Goal: Transaction & Acquisition: Purchase product/service

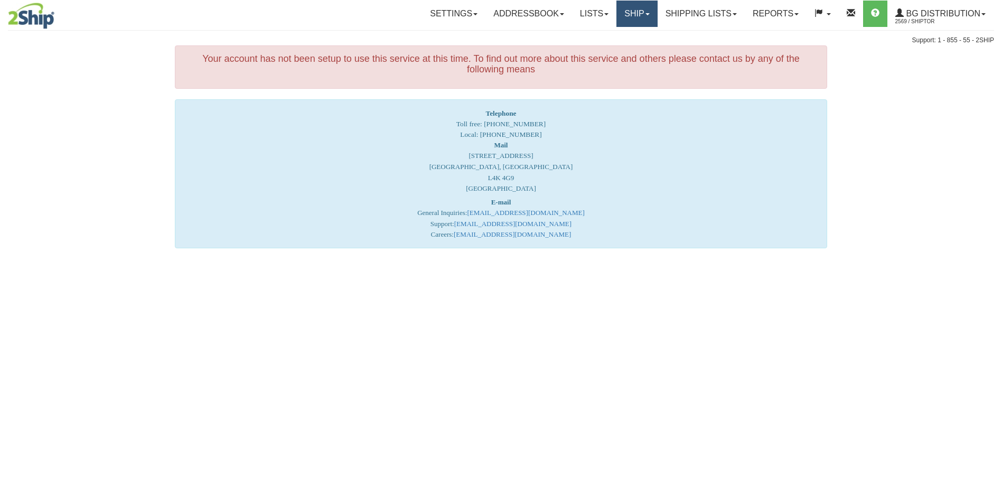
click at [642, 12] on link "Ship" at bounding box center [637, 14] width 41 height 26
click at [623, 35] on link "Ship Screen" at bounding box center [615, 37] width 83 height 14
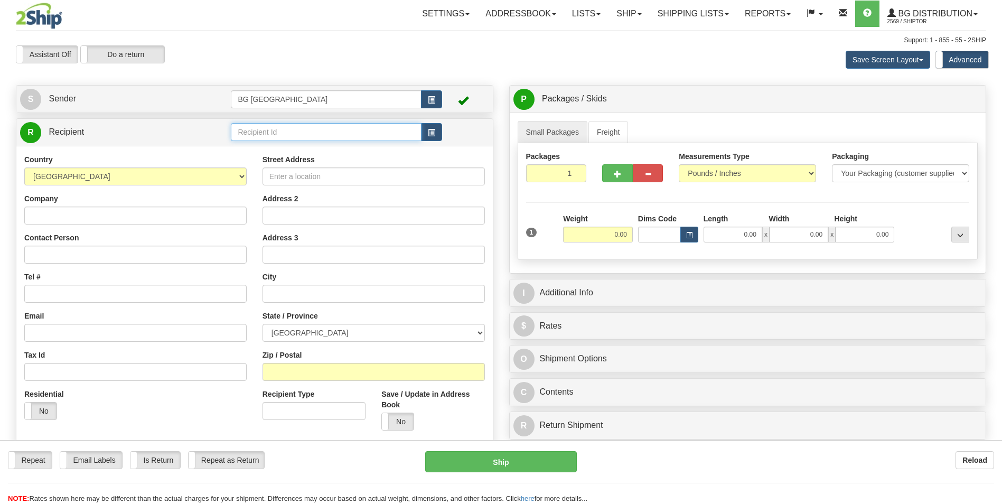
click at [262, 134] on input "text" at bounding box center [326, 132] width 190 height 18
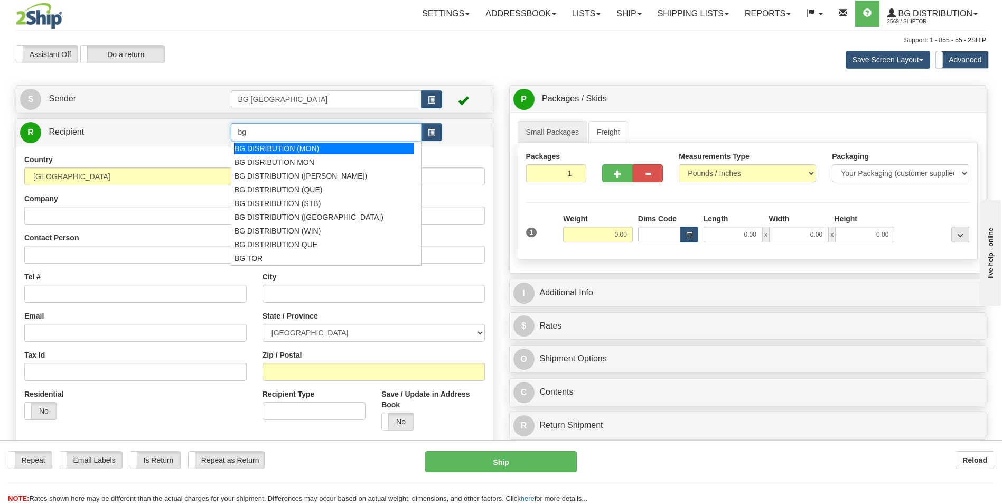
click at [264, 145] on div "BG DISRIBUTION (MON)" at bounding box center [324, 149] width 180 height 12
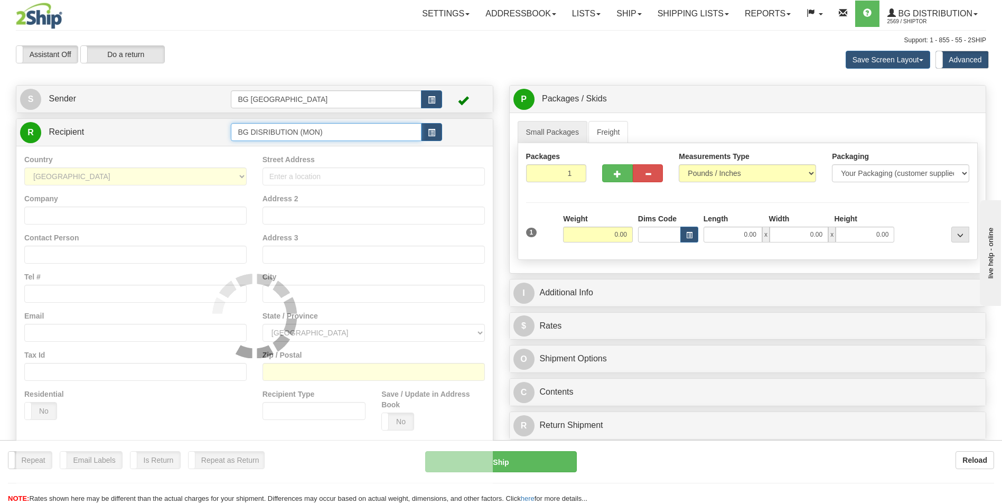
type input "BG DISRIBUTION (MON)"
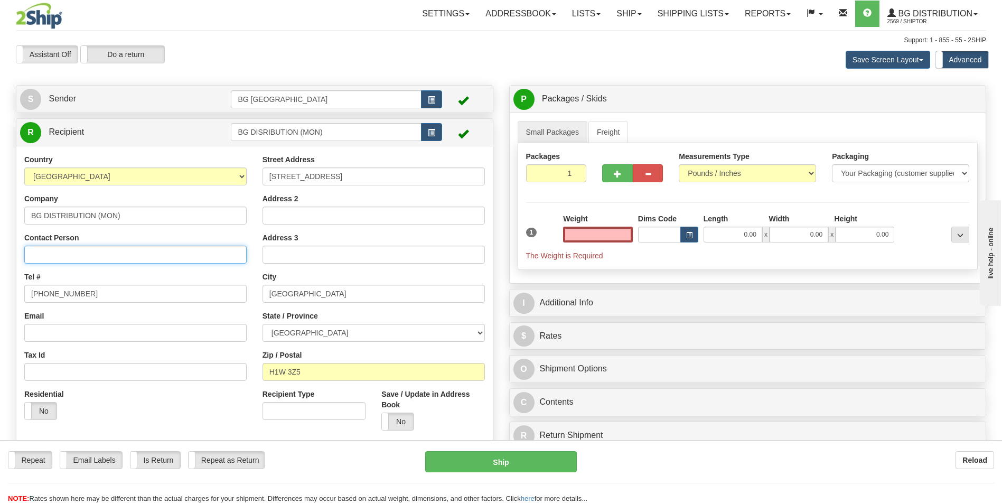
type input "0.00"
click at [215, 246] on input "Contact Person" at bounding box center [135, 255] width 222 height 18
click at [215, 246] on input "ATTN: STEPHANE SIROIS" at bounding box center [135, 255] width 222 height 18
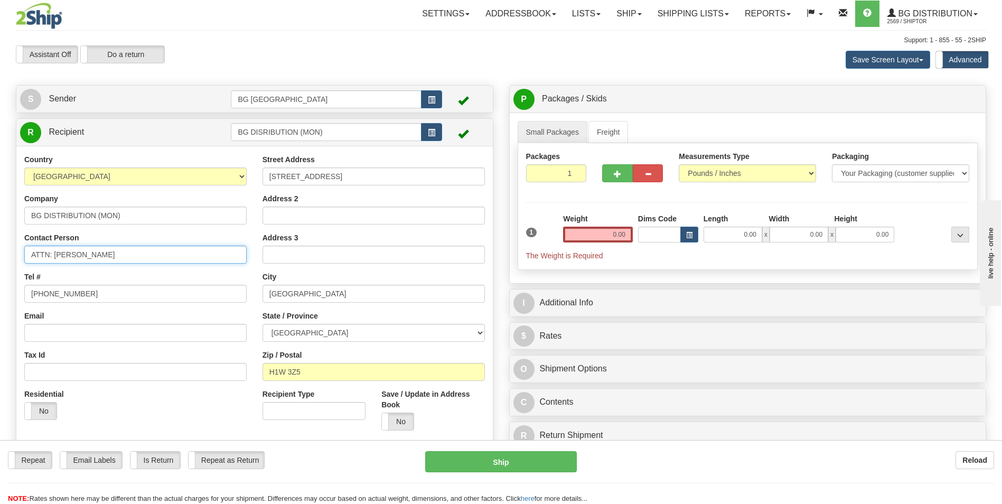
type input "ATTN: STEPHANE SIROIS"
click at [611, 222] on div "Weight 0.00" at bounding box center [598, 227] width 70 height 29
click at [605, 238] on input "0.00" at bounding box center [598, 235] width 70 height 16
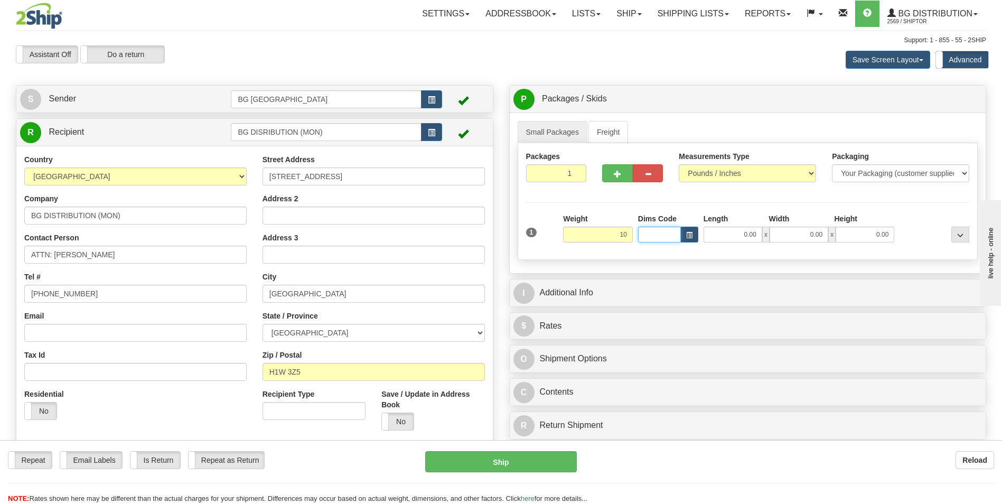
type input "10.00"
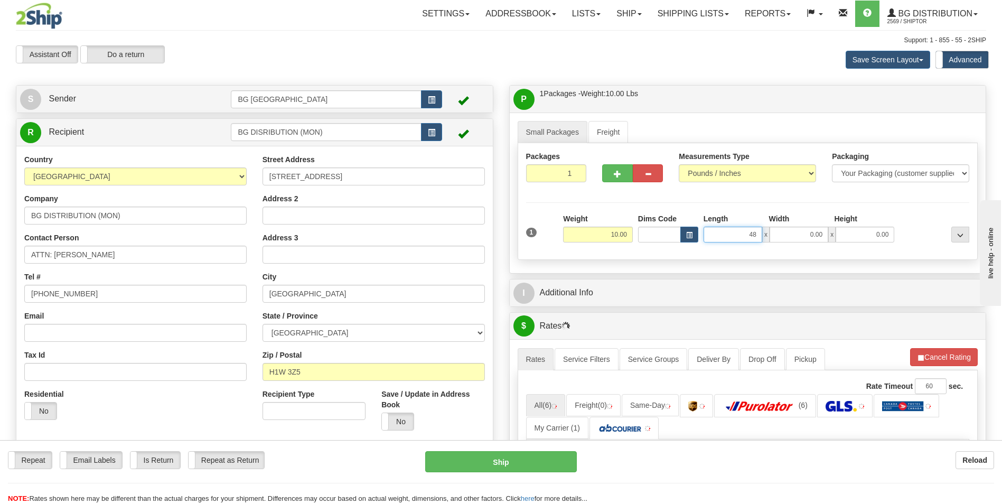
type input "48.00"
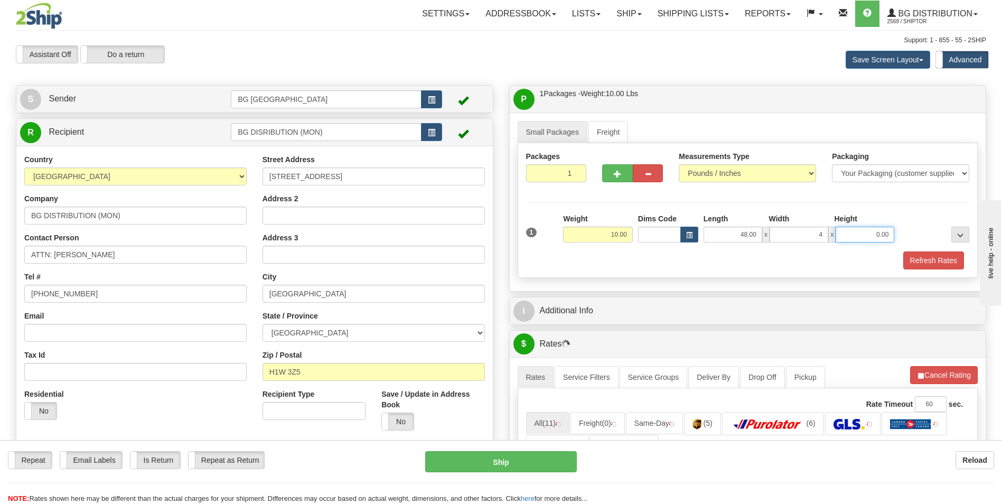
type input "4.00"
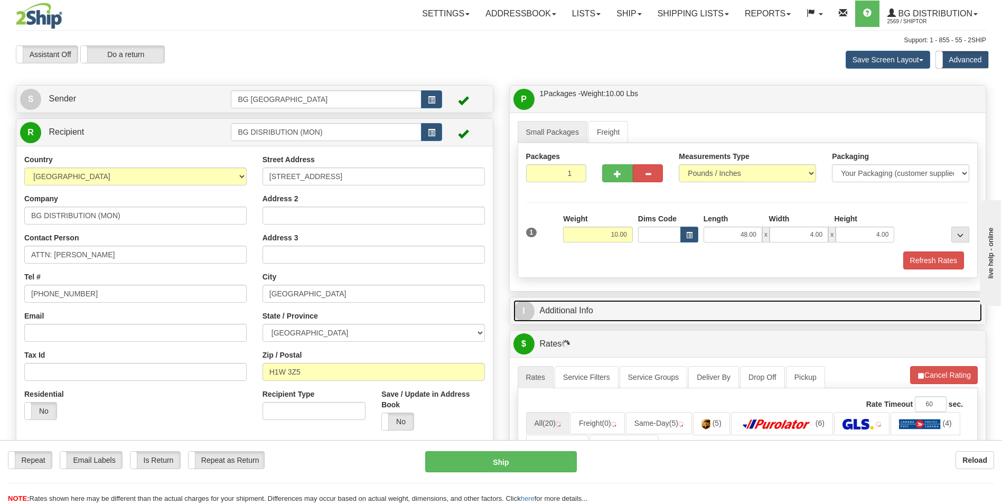
click at [603, 305] on link "I Additional Info" at bounding box center [748, 311] width 469 height 22
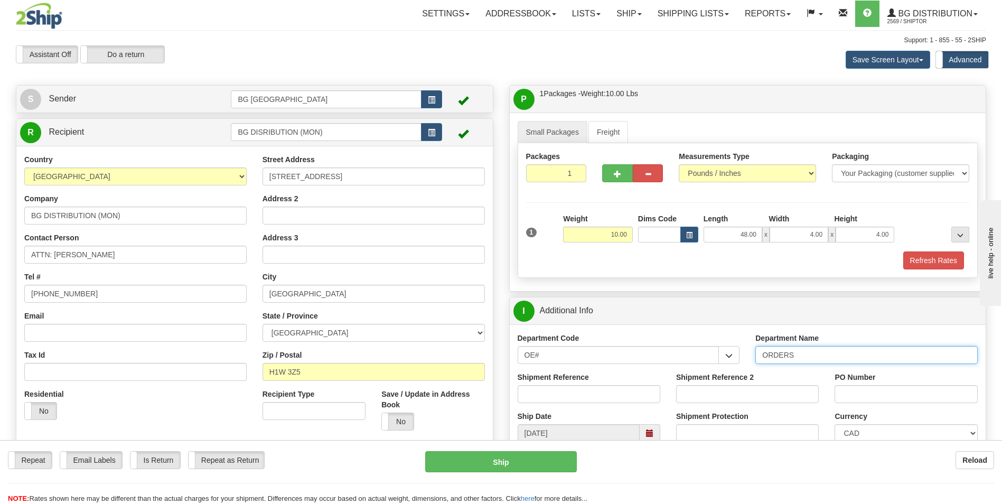
click at [824, 357] on input "ORDERS" at bounding box center [867, 355] width 222 height 18
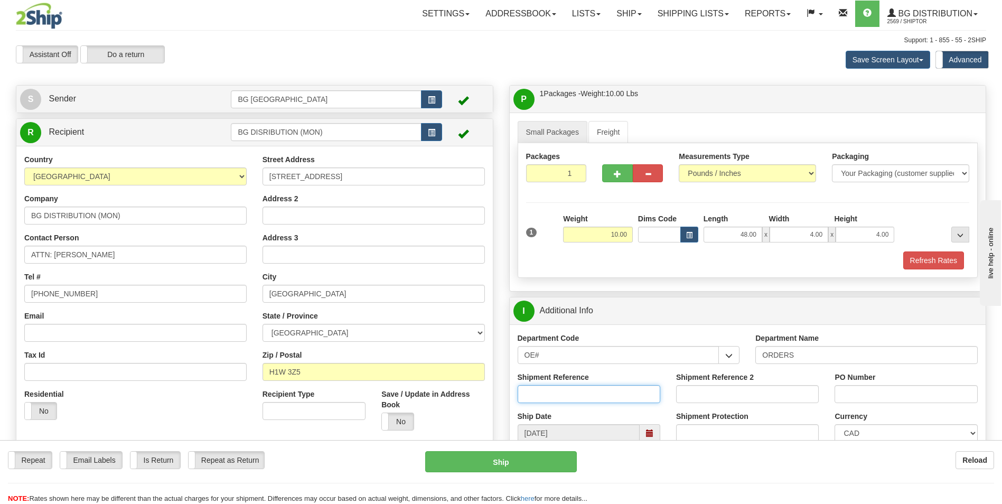
paste input "ATTN: STEPHANE SIROIS"
type input "ATTN: STEPHANE SIROIS"
click at [881, 396] on input "PO Number" at bounding box center [906, 394] width 143 height 18
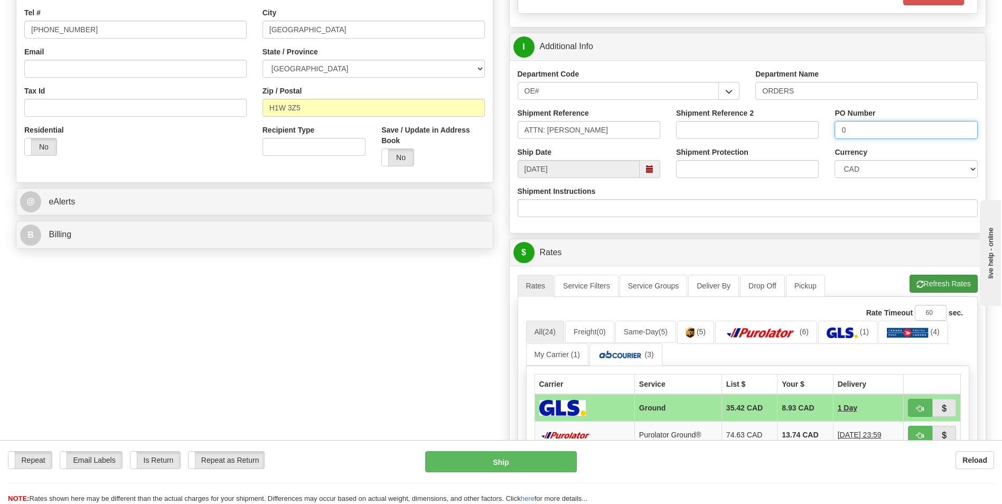
type input "0"
click at [922, 280] on button "Refresh Rates" at bounding box center [944, 284] width 68 height 18
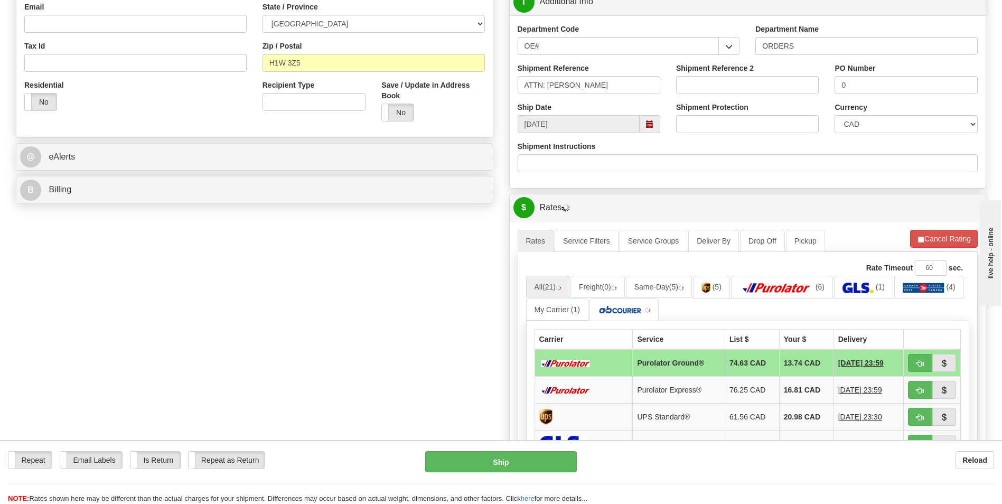
scroll to position [423, 0]
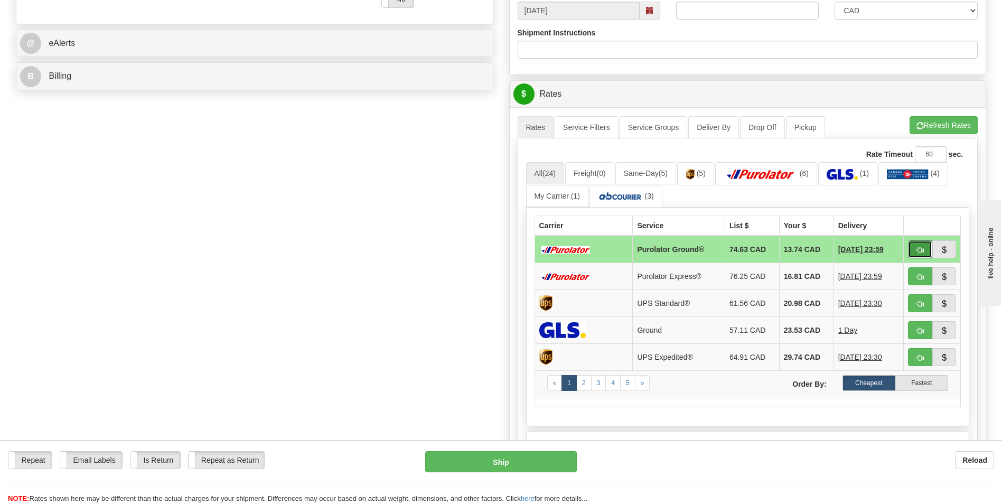
click at [929, 248] on button "button" at bounding box center [920, 249] width 24 height 18
type input "260"
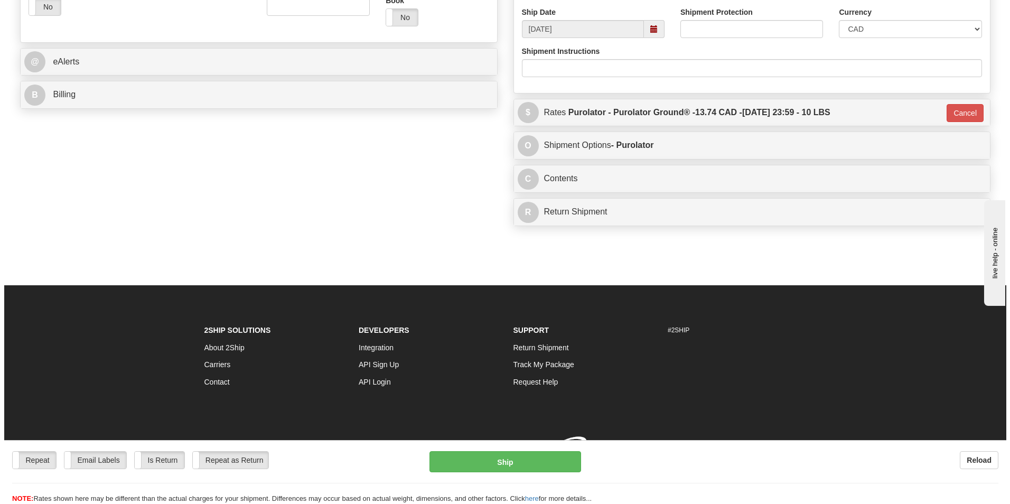
scroll to position [419, 0]
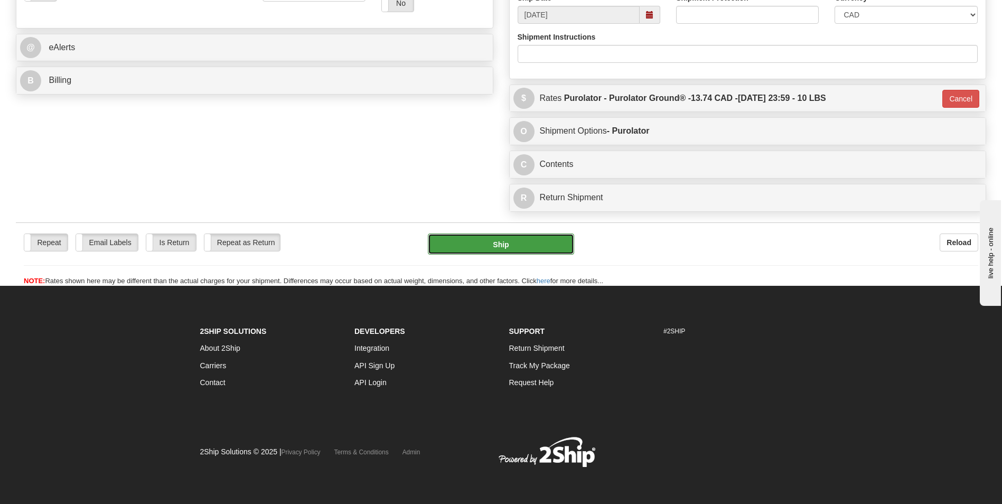
click at [543, 254] on button "Ship" at bounding box center [501, 244] width 146 height 21
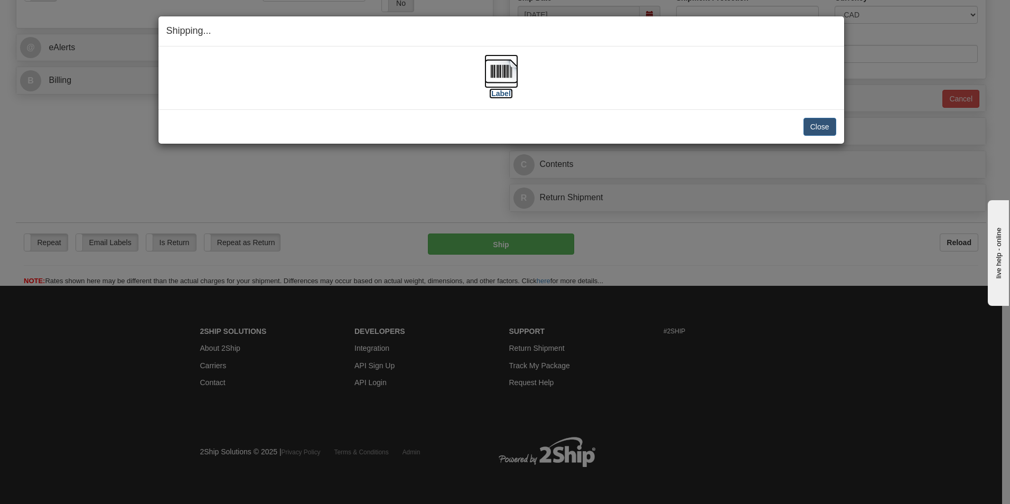
click at [499, 56] on img at bounding box center [502, 71] width 34 height 34
click at [811, 125] on button "Close" at bounding box center [820, 127] width 33 height 18
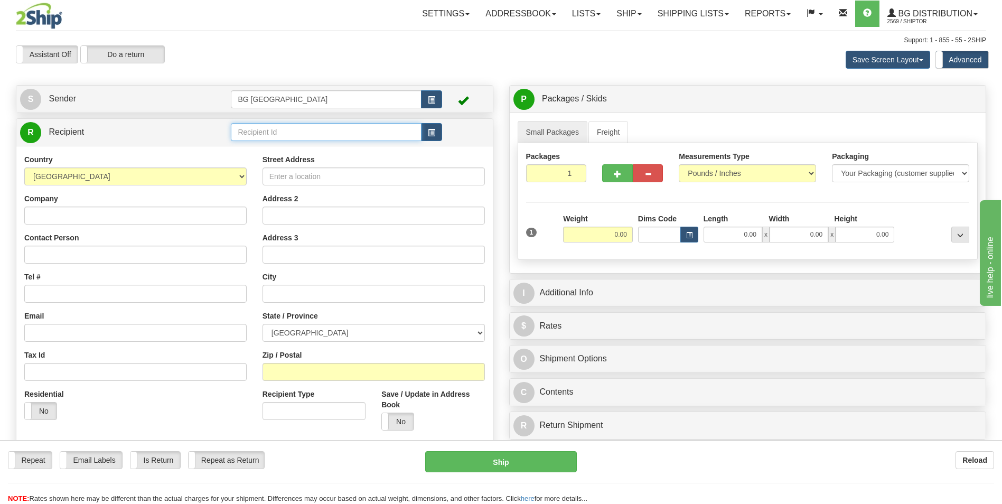
click at [376, 135] on input "text" at bounding box center [326, 132] width 190 height 18
click at [340, 143] on div "60230" at bounding box center [324, 149] width 180 height 12
type input "60230"
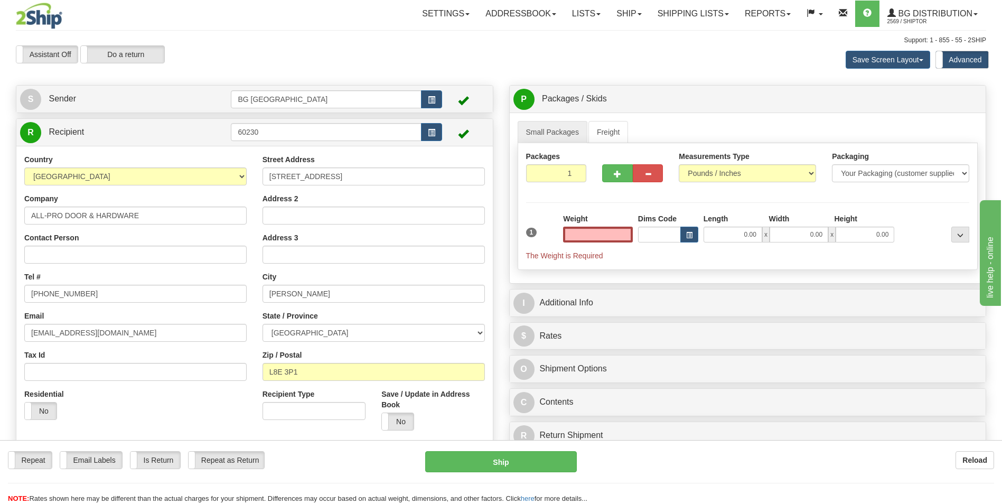
type input "0.00"
click at [129, 218] on input "ALL-PRO DOOR & HARDWARE" at bounding box center [135, 216] width 222 height 18
click at [320, 170] on input "10 BROCKLEY DRIVE" at bounding box center [374, 177] width 222 height 18
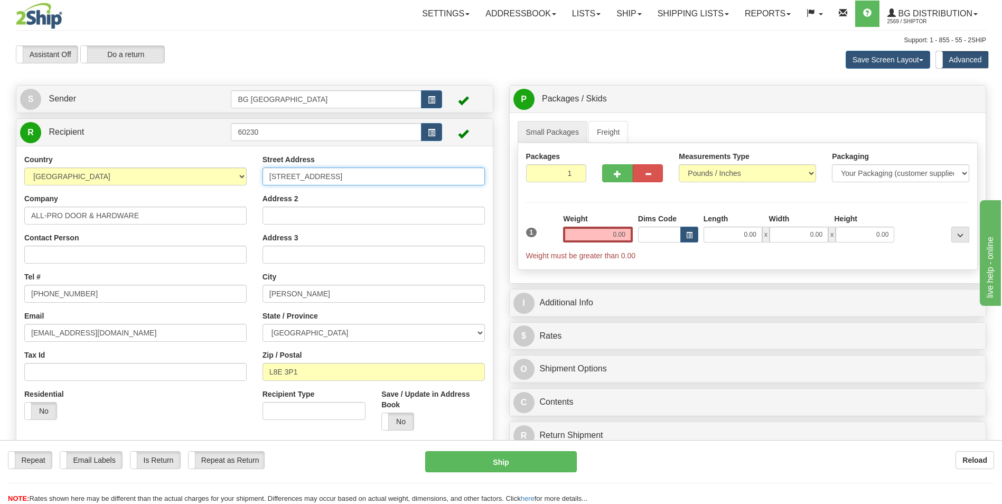
click at [320, 170] on input "10 BROCKLEY DRIVE" at bounding box center [374, 177] width 222 height 18
paste input "2 Portside Street, Unit A"
type input "2 Portside Street, Unit A"
click at [307, 293] on input "HAMILTON" at bounding box center [374, 294] width 222 height 18
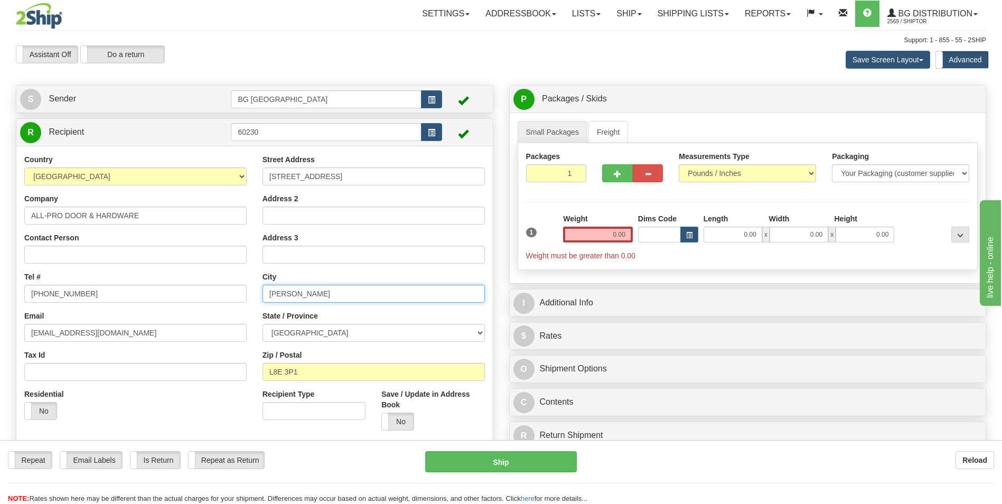
click at [307, 293] on input "HAMILTON" at bounding box center [374, 294] width 222 height 18
paste input "annon"
type input "Hannon"
click at [305, 371] on input "L8E 3P1" at bounding box center [374, 372] width 222 height 18
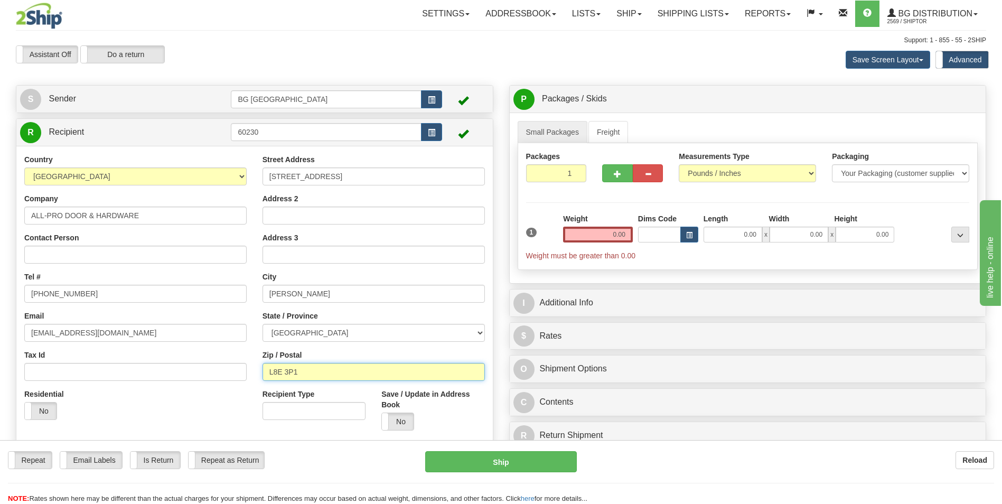
click at [305, 371] on input "L8E 3P1" at bounding box center [374, 372] width 222 height 18
paste input "0R 1P0"
type input "L0R 1P0"
click at [137, 293] on input "905-561-4646" at bounding box center [135, 294] width 222 height 18
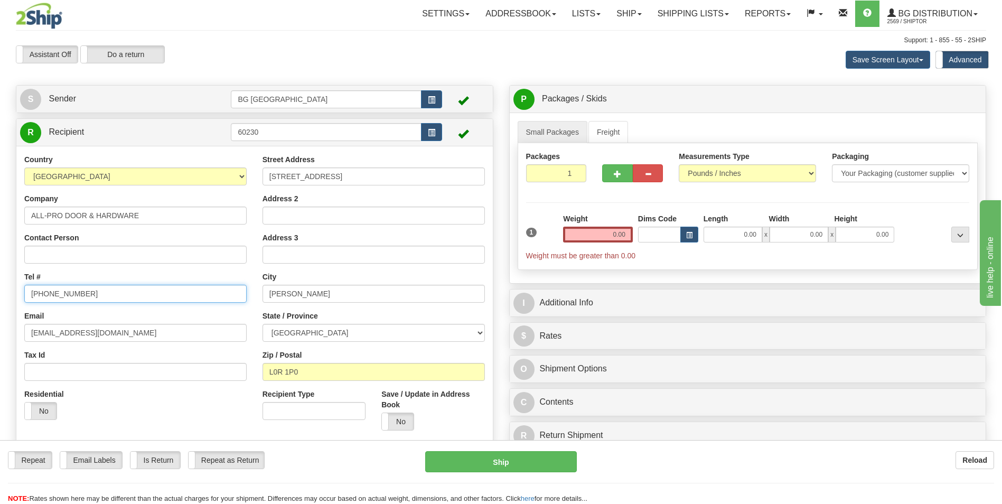
click at [137, 293] on input "905-561-4646" at bounding box center [135, 294] width 222 height 18
type input "905561464105"
click at [613, 240] on input "0.00" at bounding box center [598, 235] width 70 height 16
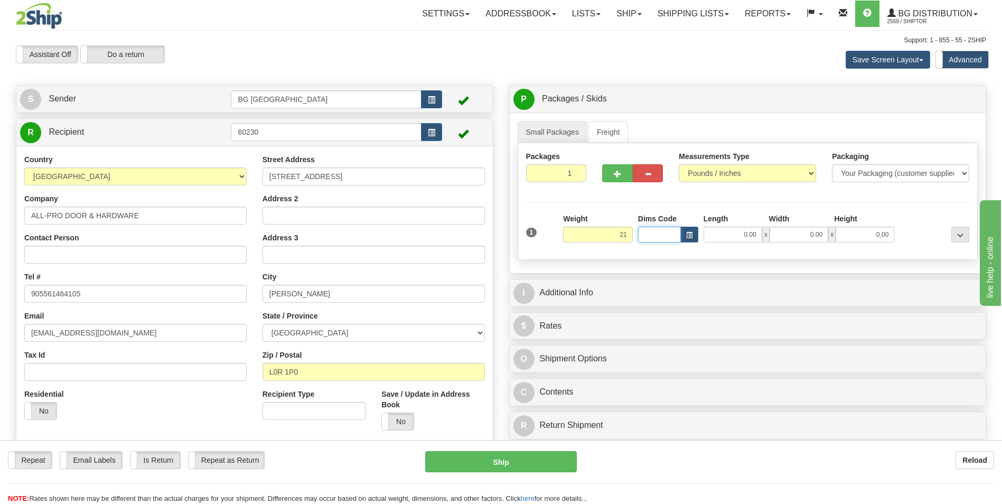
type input "21.00"
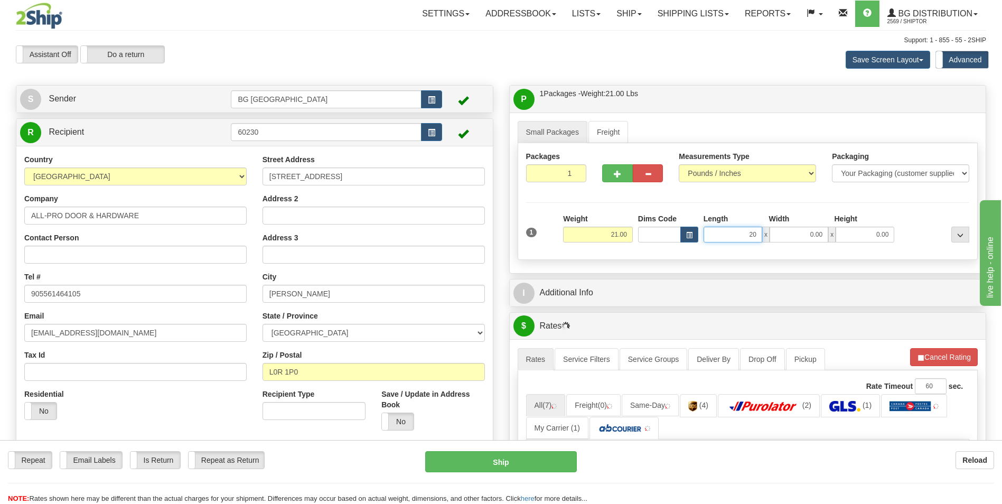
type input "20.00"
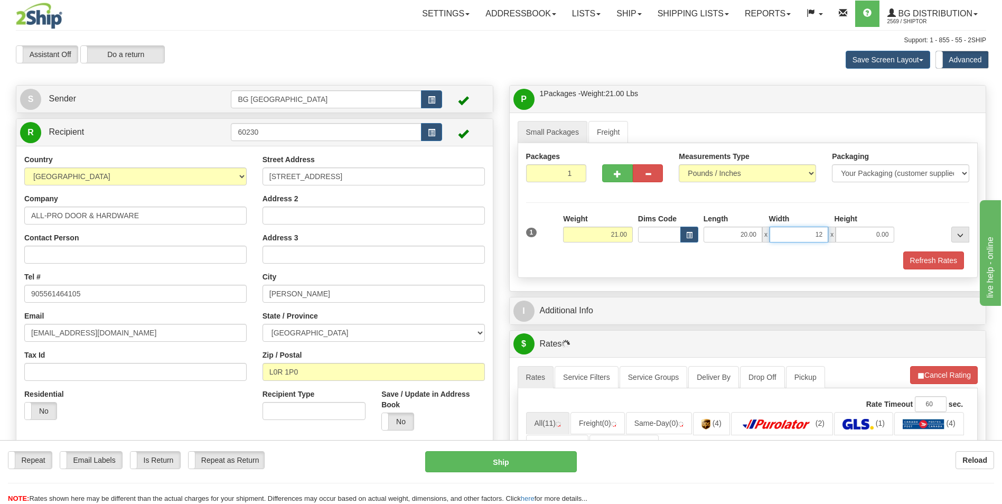
type input "12.00"
type input "9.00"
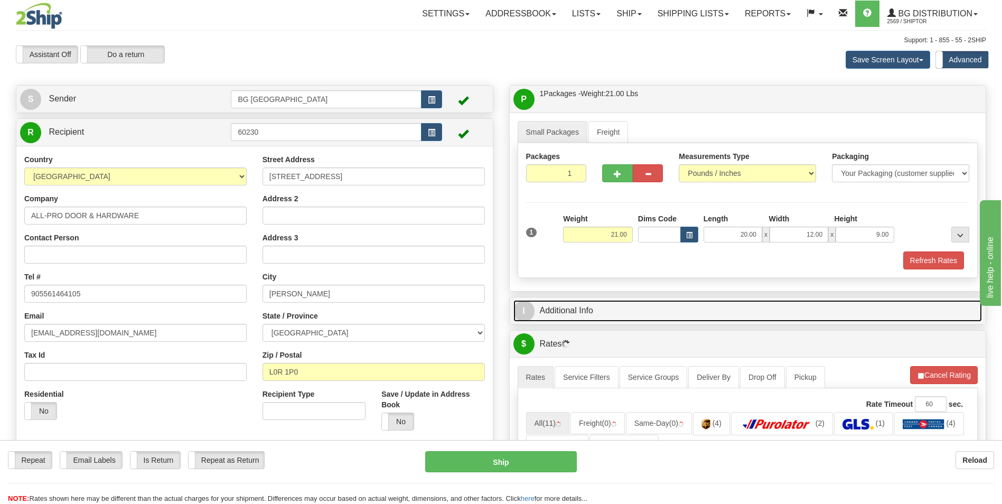
click at [600, 300] on link "I Additional Info" at bounding box center [748, 311] width 469 height 22
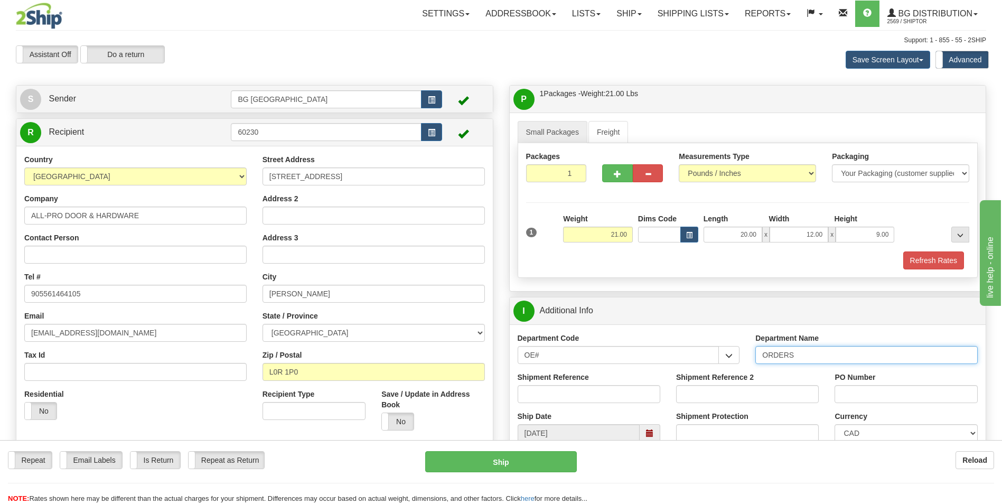
click at [812, 359] on input "ORDERS" at bounding box center [867, 355] width 222 height 18
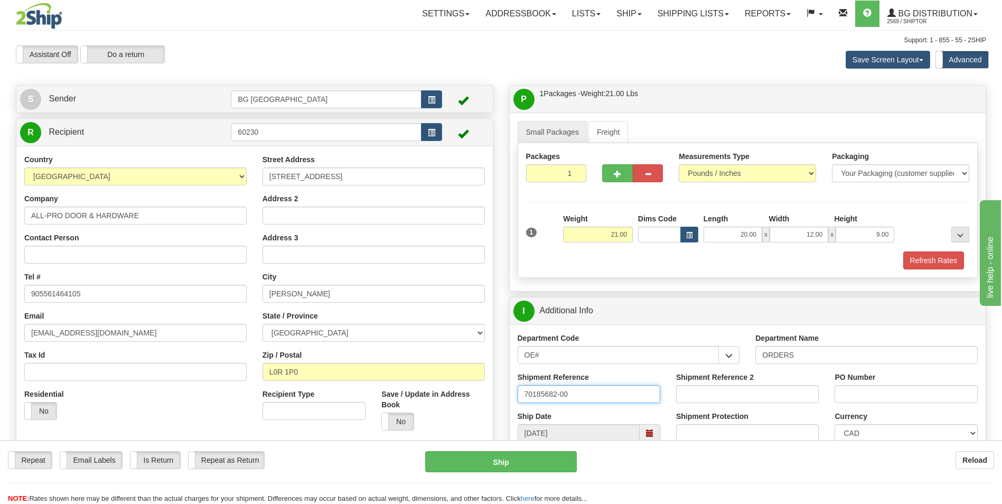
type input "70185682-00"
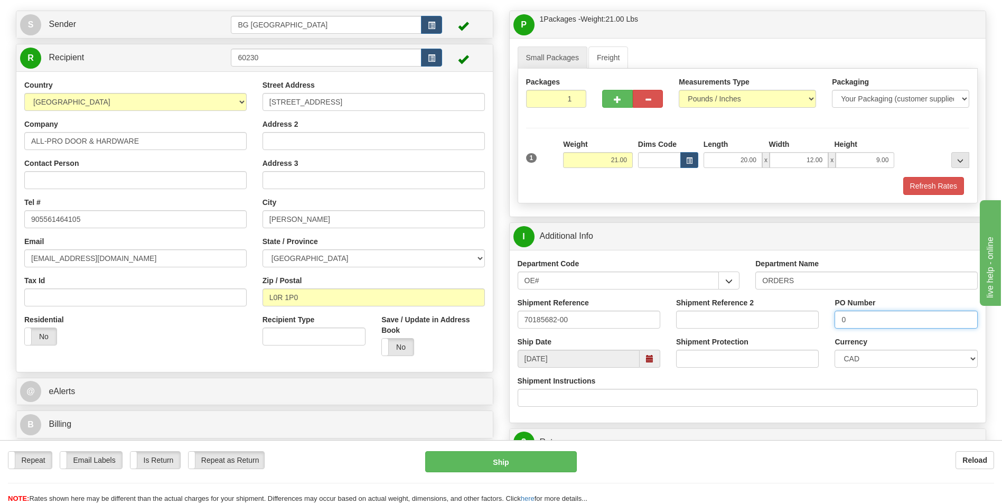
scroll to position [211, 0]
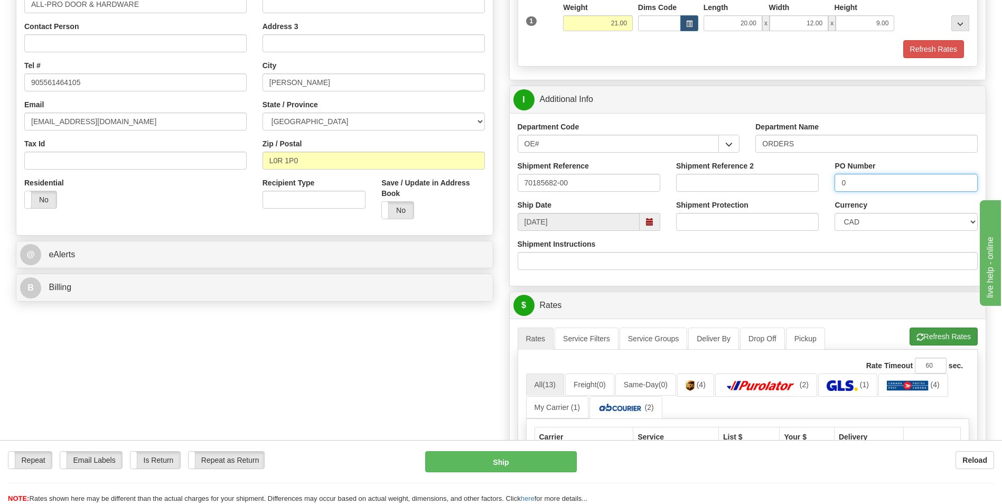
type input "0"
click at [919, 335] on span "button" at bounding box center [920, 337] width 7 height 7
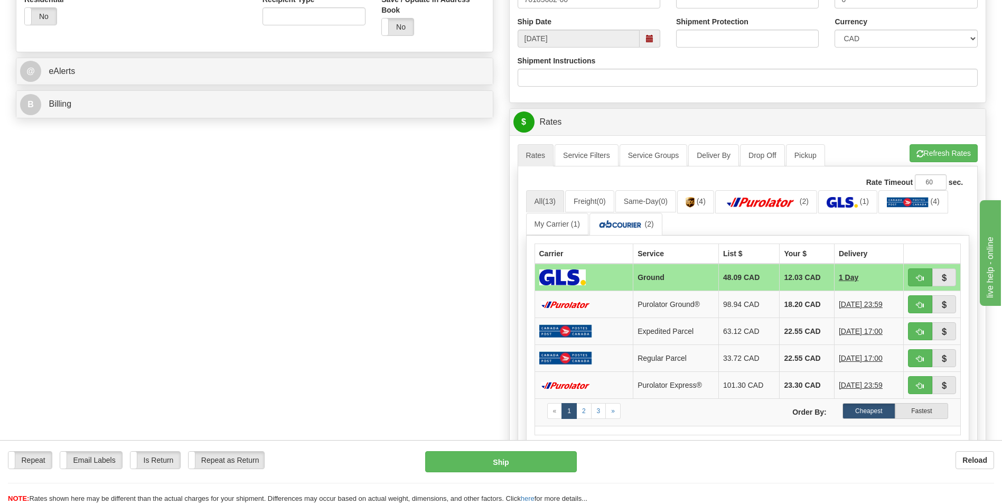
scroll to position [423, 0]
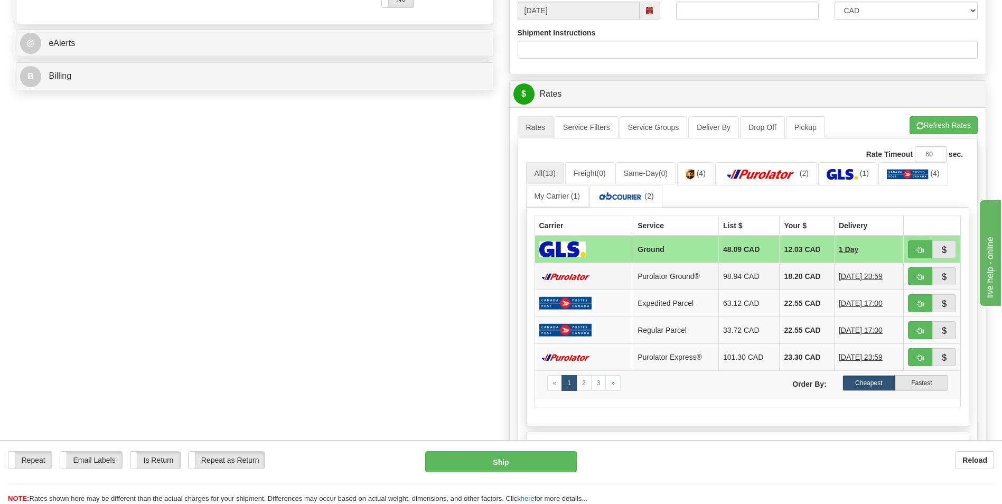
click at [780, 279] on td "18.20 CAD" at bounding box center [807, 276] width 54 height 27
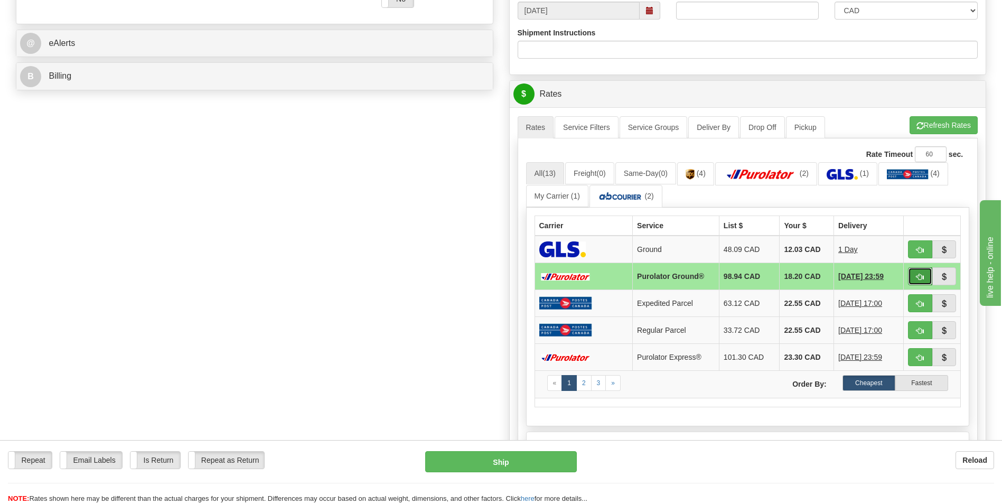
click at [913, 277] on button "button" at bounding box center [920, 276] width 24 height 18
type input "260"
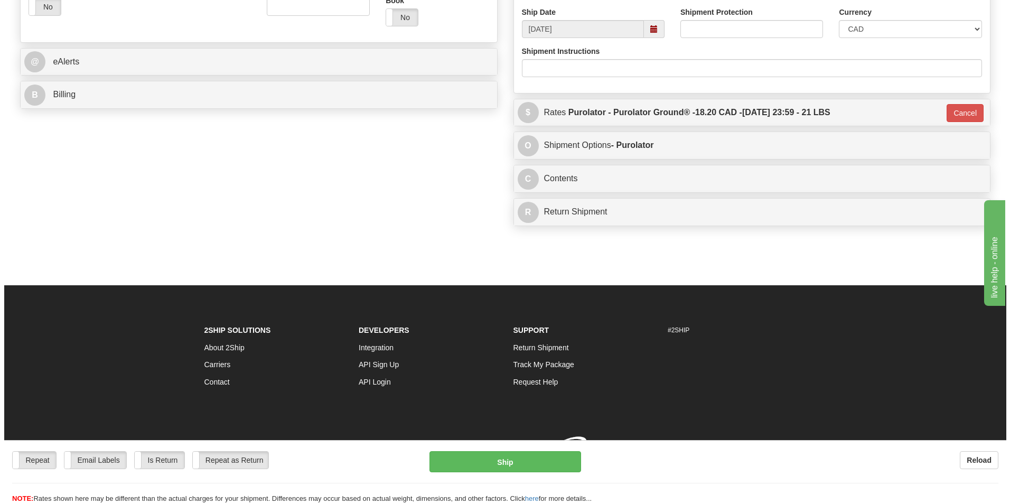
scroll to position [419, 0]
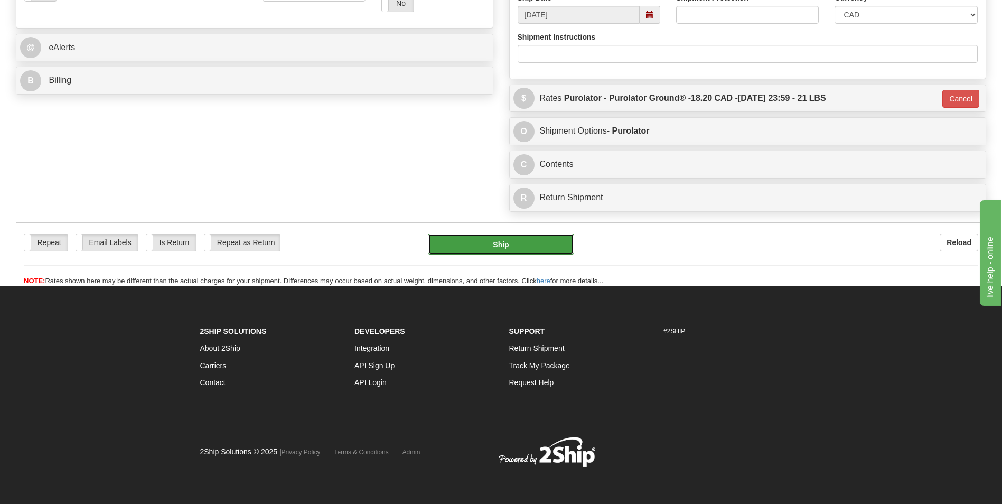
click at [506, 240] on button "Ship" at bounding box center [501, 244] width 146 height 21
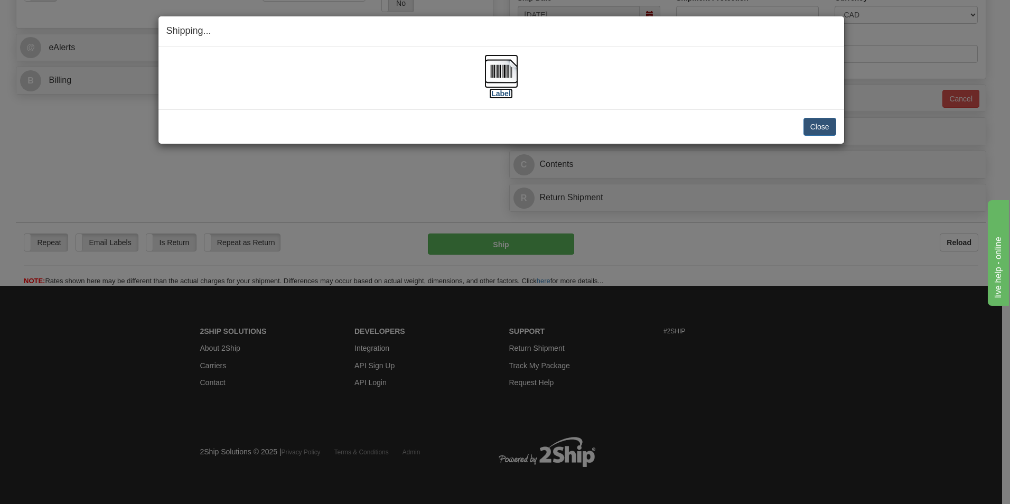
click at [500, 65] on img at bounding box center [502, 71] width 34 height 34
click at [820, 124] on button "Close" at bounding box center [820, 127] width 33 height 18
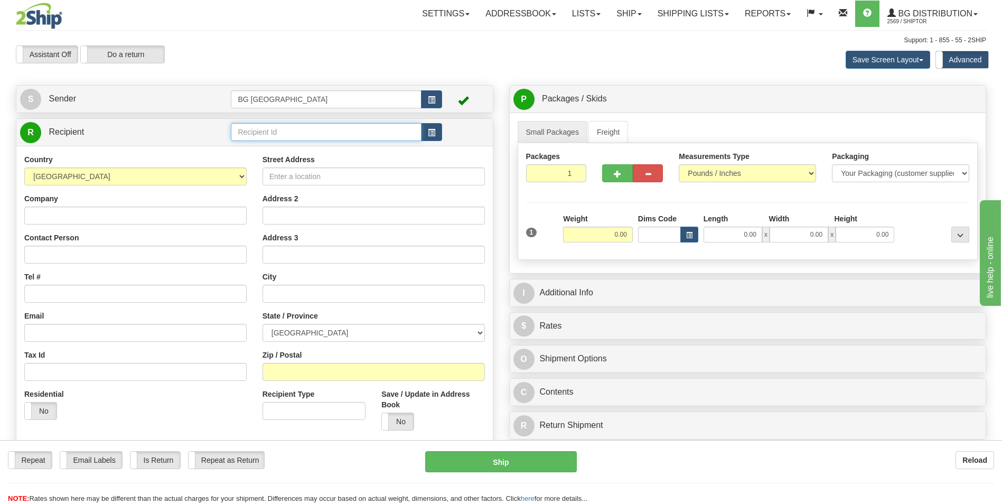
click at [265, 132] on input "text" at bounding box center [326, 132] width 190 height 18
click at [262, 144] on div "910930" at bounding box center [324, 149] width 180 height 12
type input "910930"
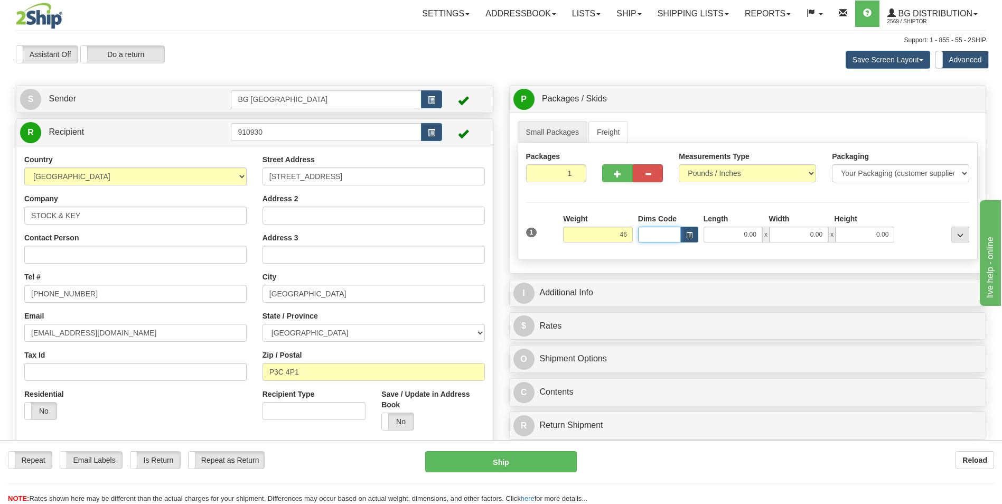
type input "46.00"
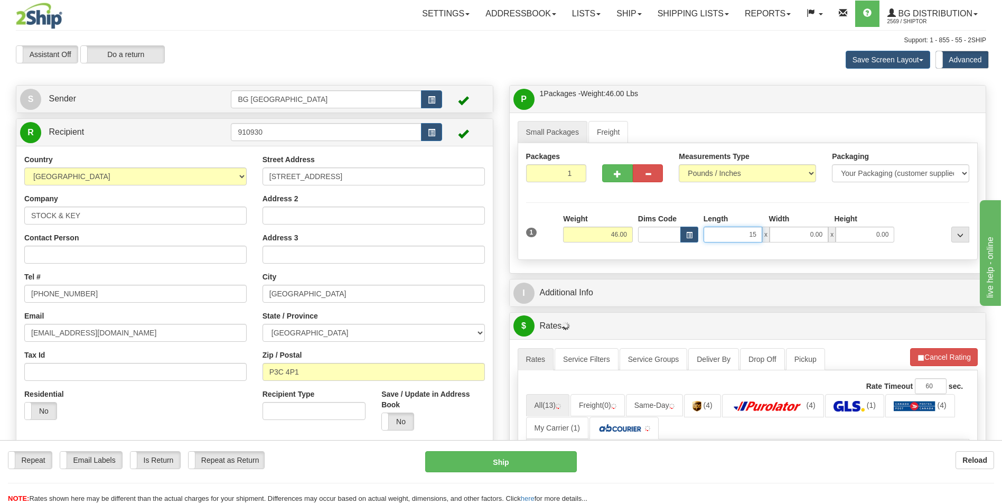
type input "15.00"
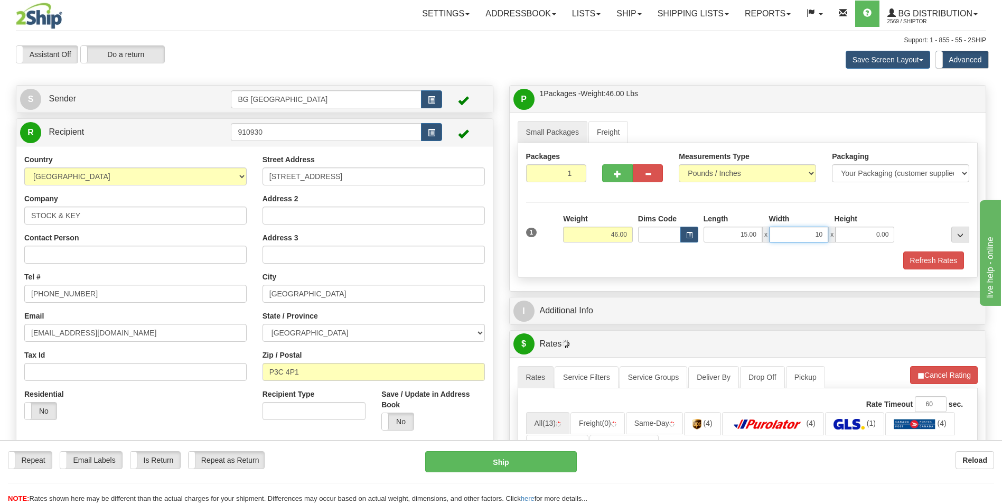
type input "10.00"
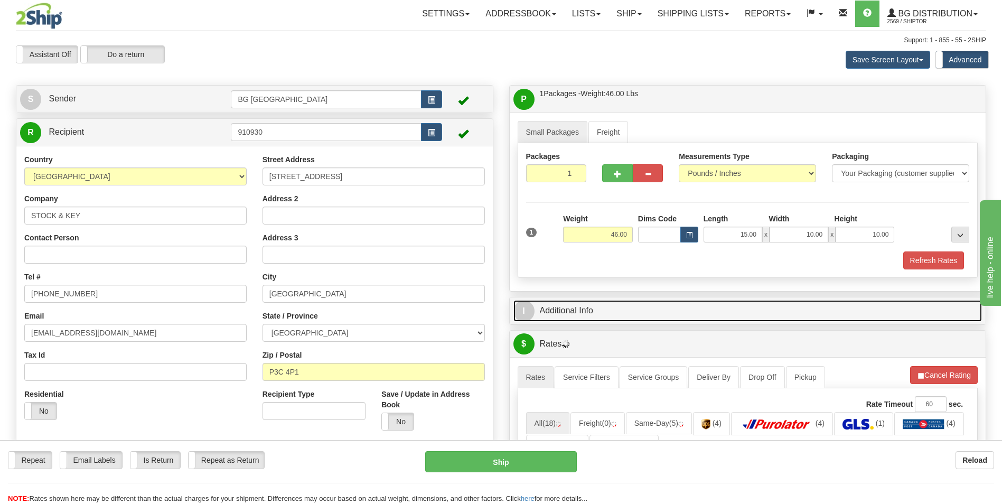
click at [596, 318] on link "I Additional Info" at bounding box center [748, 311] width 469 height 22
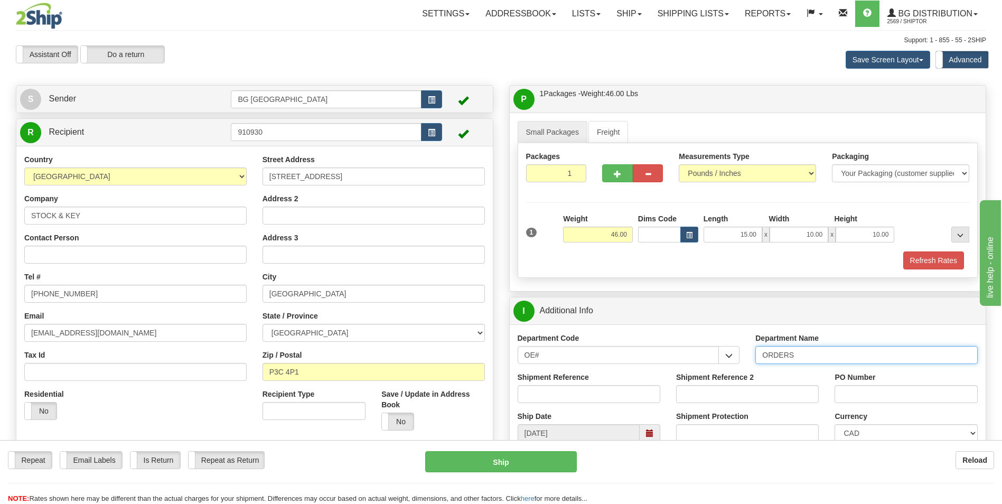
click at [843, 357] on input "ORDERS" at bounding box center [867, 355] width 222 height 18
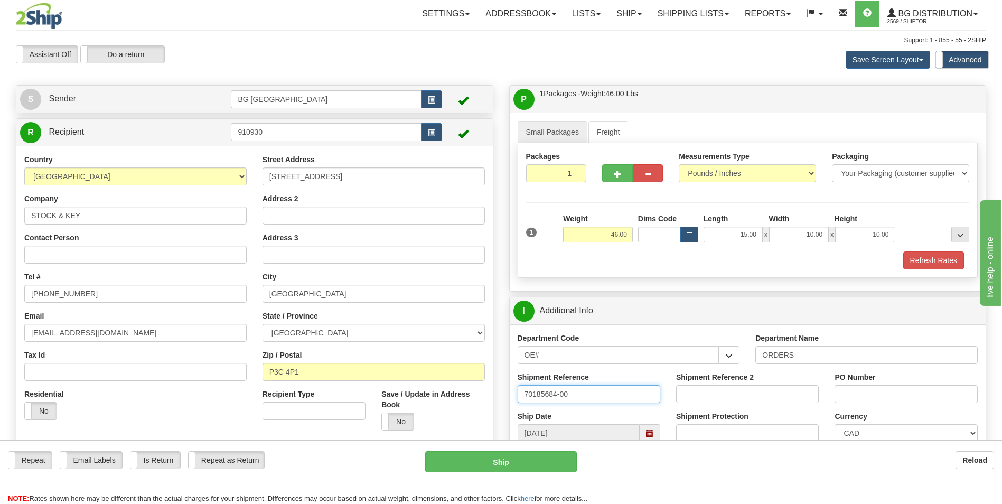
type input "70185684-00"
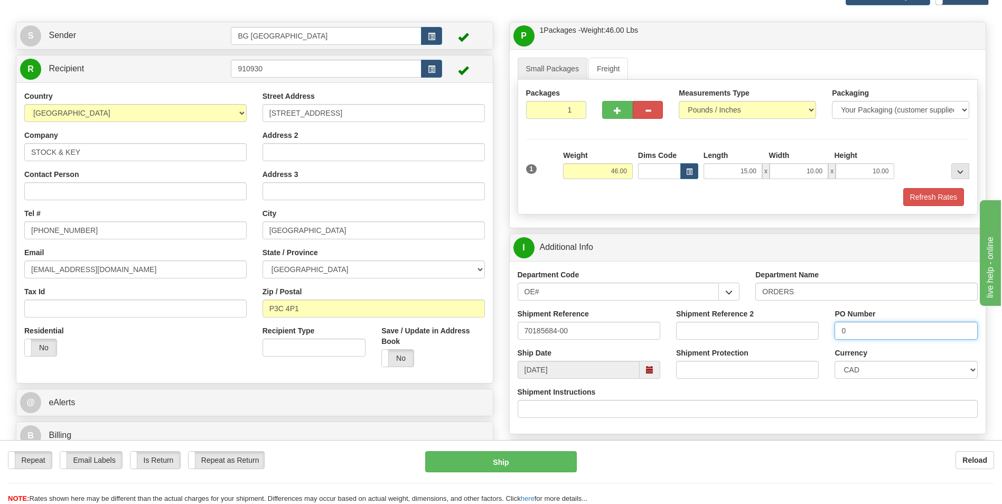
scroll to position [211, 0]
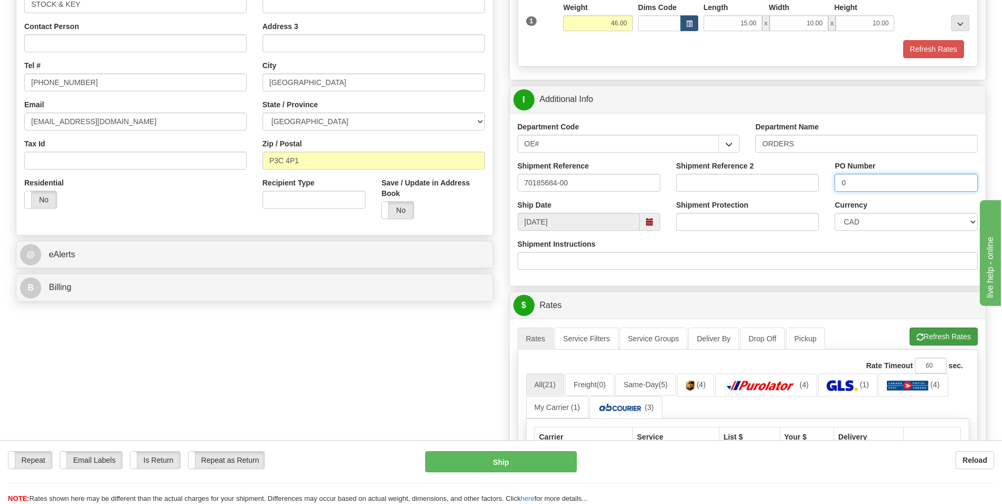
type input "0"
click at [918, 340] on span "button" at bounding box center [920, 337] width 7 height 7
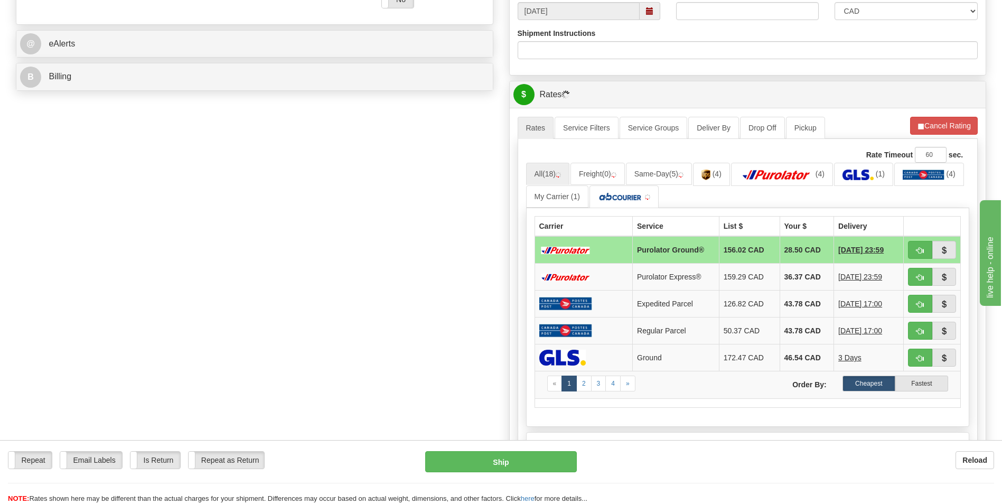
scroll to position [423, 0]
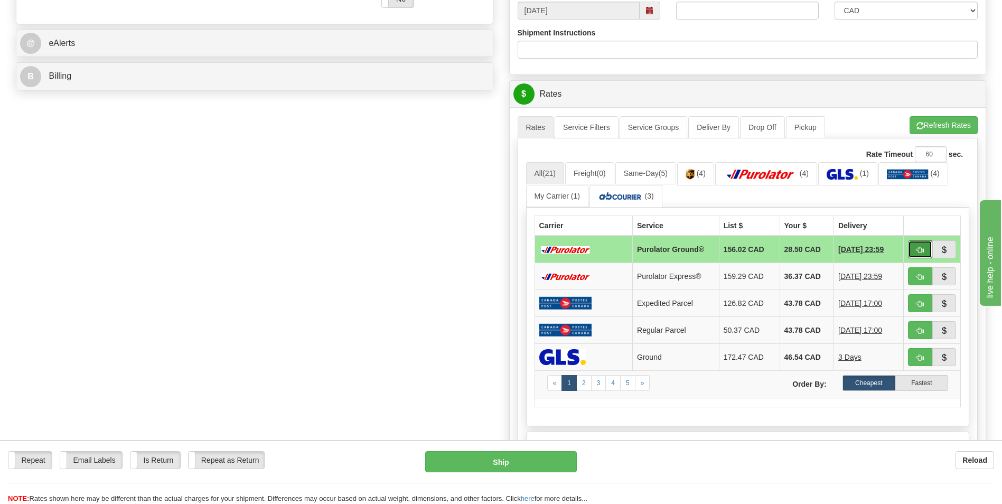
click at [915, 250] on button "button" at bounding box center [920, 249] width 24 height 18
type input "260"
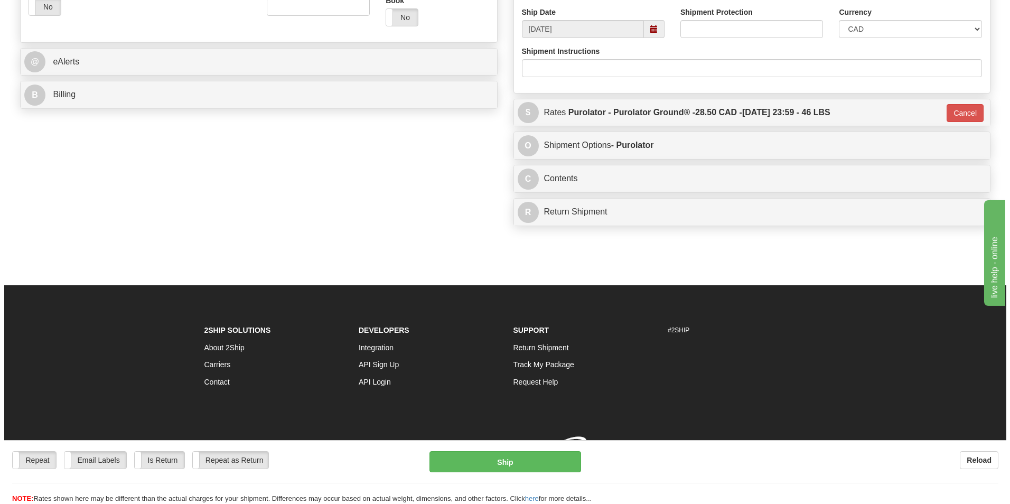
scroll to position [419, 0]
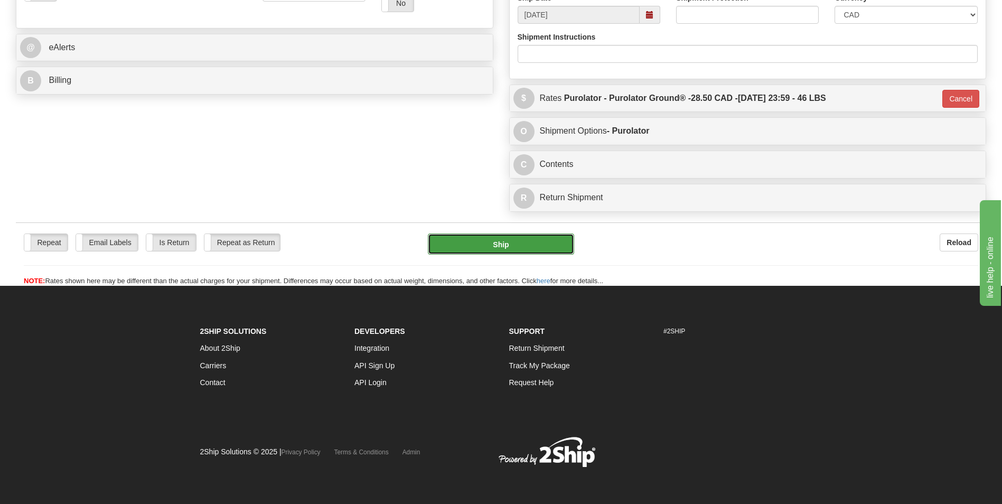
click at [502, 243] on button "Ship" at bounding box center [501, 244] width 146 height 21
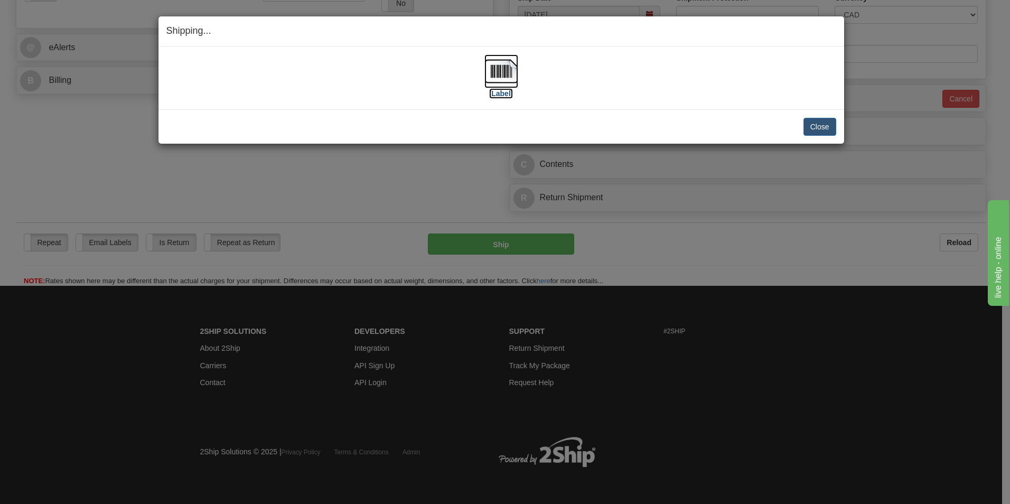
click at [500, 71] on img at bounding box center [502, 71] width 34 height 34
click at [814, 125] on button "Close" at bounding box center [820, 127] width 33 height 18
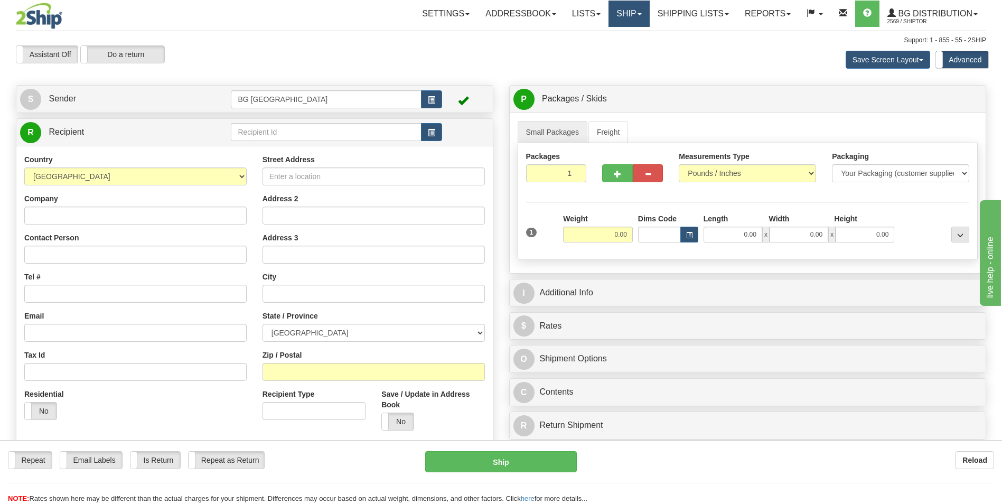
click at [616, 14] on link "Ship" at bounding box center [629, 14] width 41 height 26
click at [609, 31] on link "Ship Screen" at bounding box center [607, 37] width 83 height 14
click at [684, 20] on link "Shipping lists" at bounding box center [693, 14] width 87 height 26
click at [716, 7] on link "Shipping lists" at bounding box center [693, 14] width 87 height 26
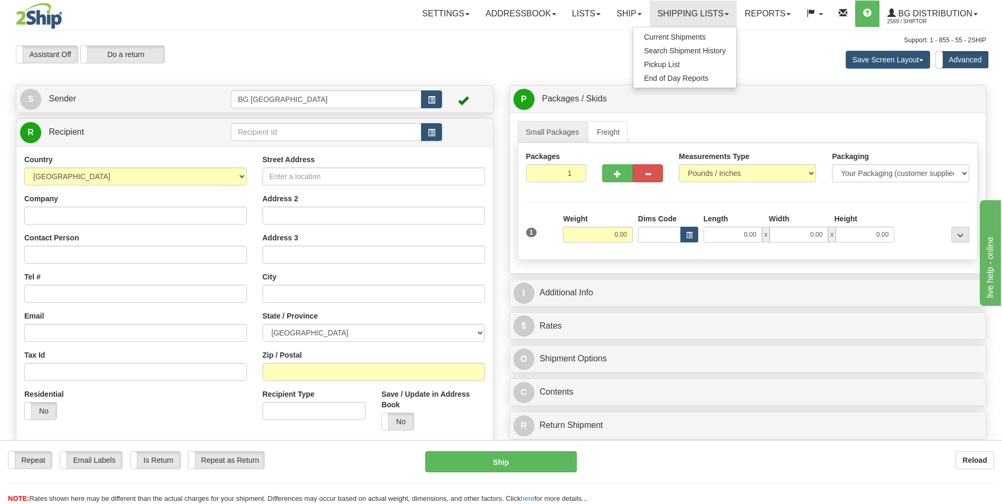
click at [698, 30] on ul "Current Shipments Search Shipment History Pickup List End of Day Reports" at bounding box center [685, 57] width 104 height 61
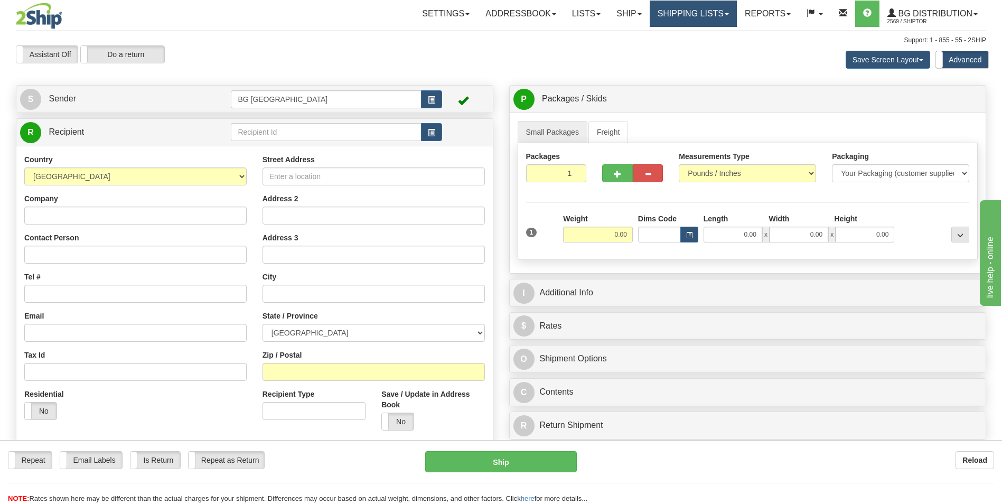
click at [706, 12] on link "Shipping lists" at bounding box center [693, 14] width 87 height 26
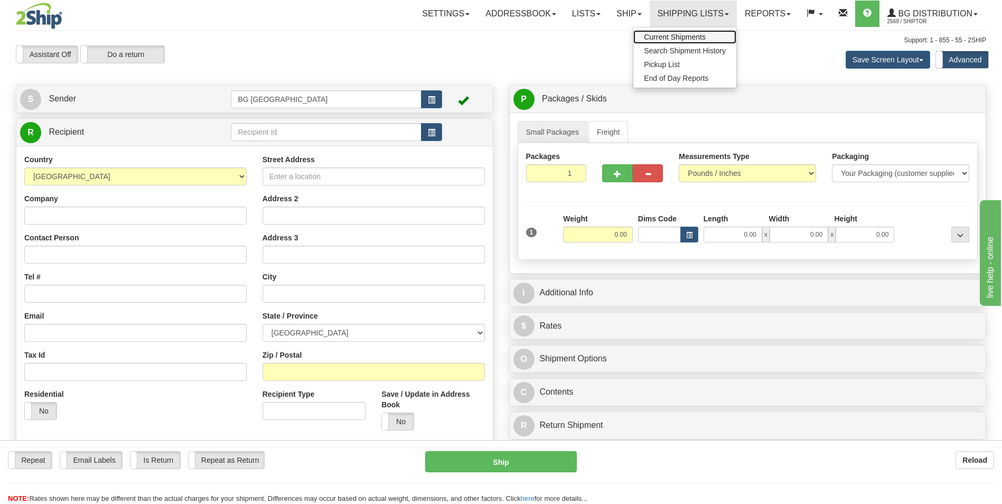
click at [695, 39] on span "Current Shipments" at bounding box center [675, 37] width 62 height 8
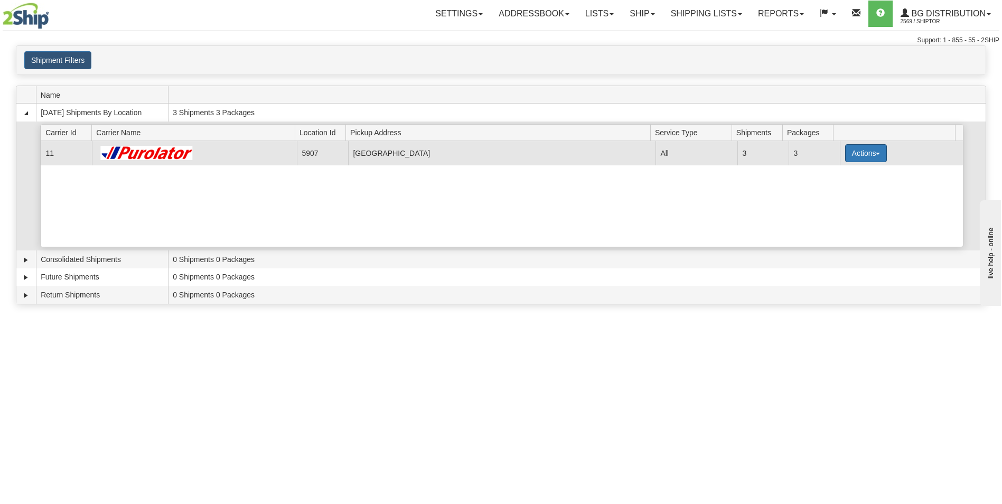
click at [859, 153] on button "Actions" at bounding box center [867, 153] width 42 height 18
click at [828, 173] on span "Details" at bounding box center [827, 172] width 29 height 7
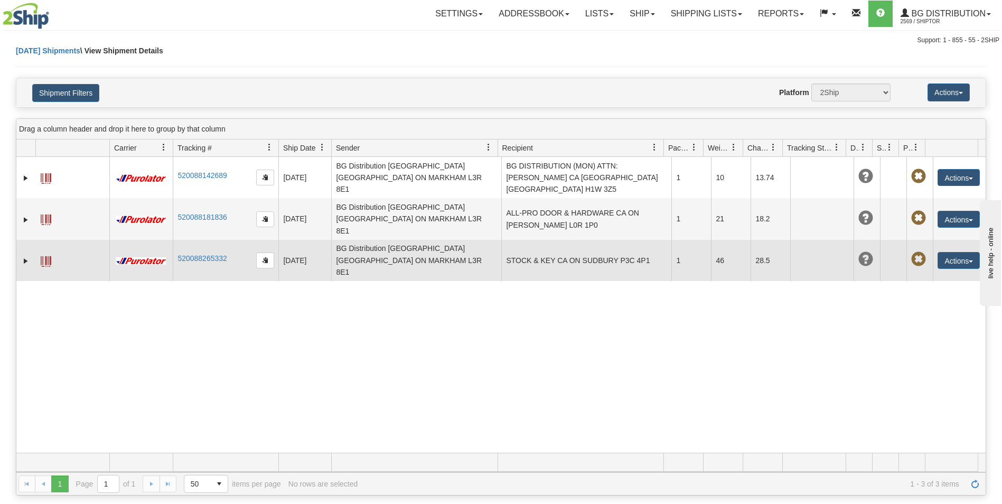
click at [597, 240] on td "STOCK & KEY CA ON SUDBURY P3C 4P1" at bounding box center [587, 260] width 170 height 41
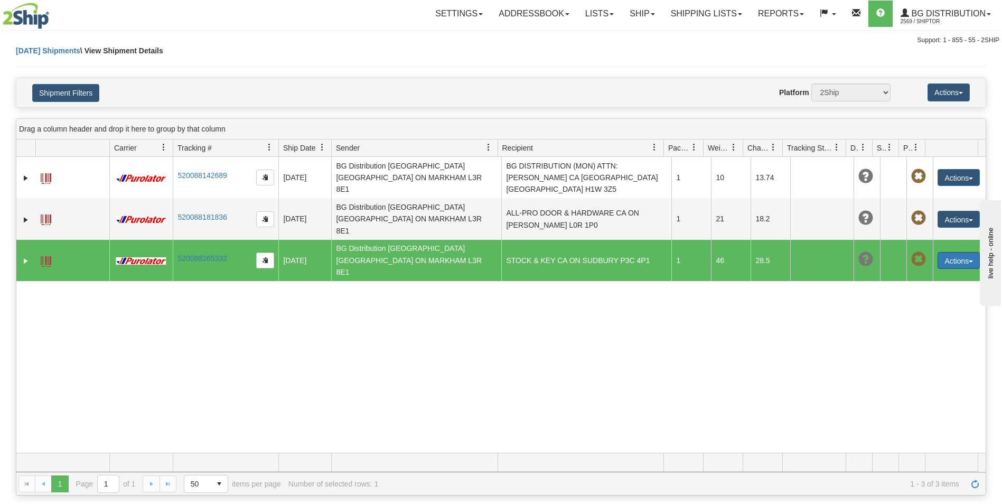
click at [941, 252] on button "Actions" at bounding box center [959, 260] width 42 height 17
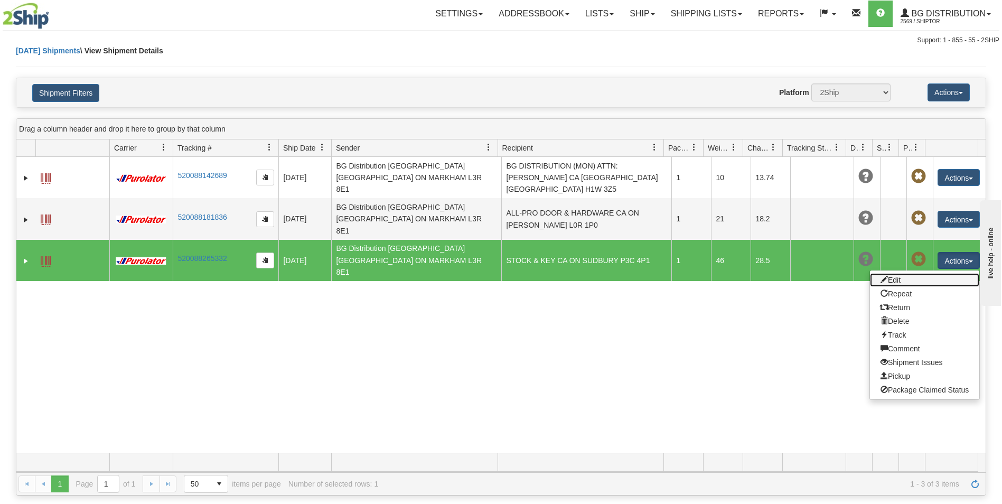
click at [887, 273] on link "Edit" at bounding box center [924, 280] width 109 height 14
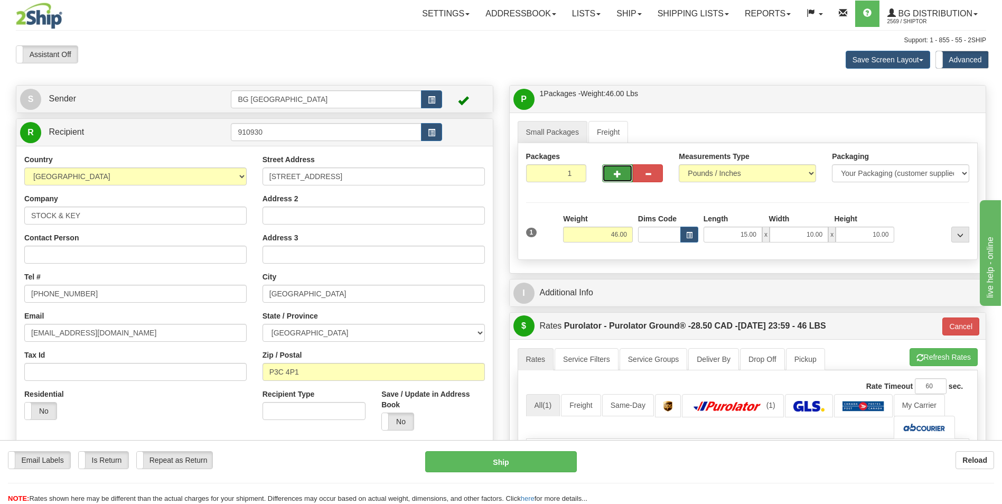
click at [615, 166] on button "button" at bounding box center [617, 173] width 30 height 18
type input "2"
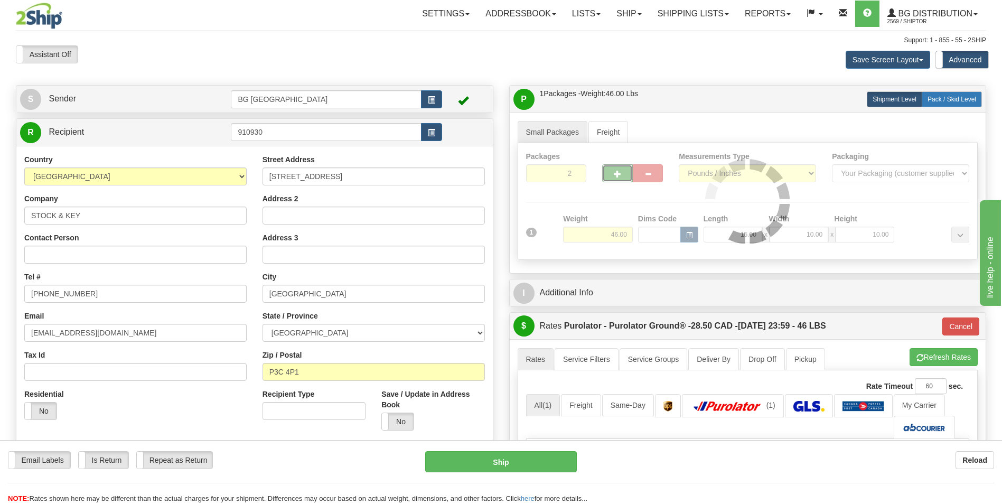
type input "260"
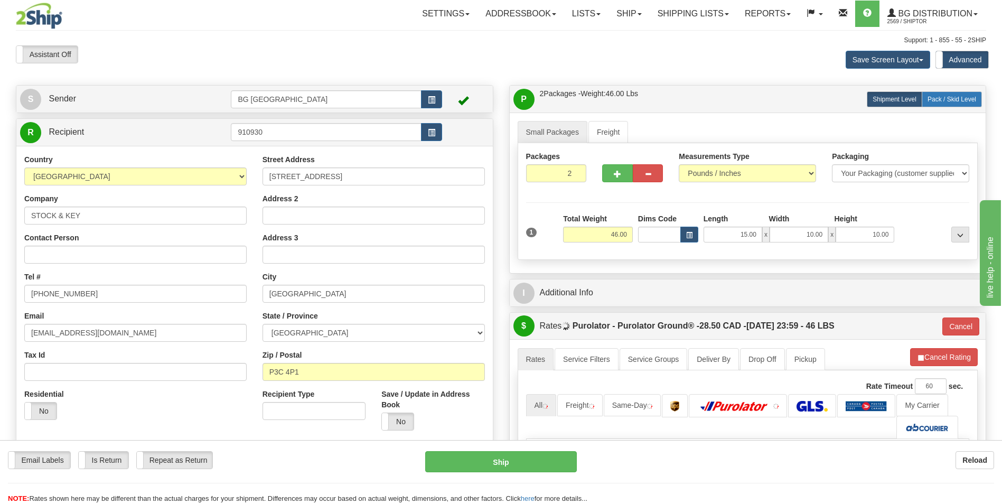
click at [962, 101] on span "Pack / Skid Level" at bounding box center [952, 99] width 49 height 7
radio input "true"
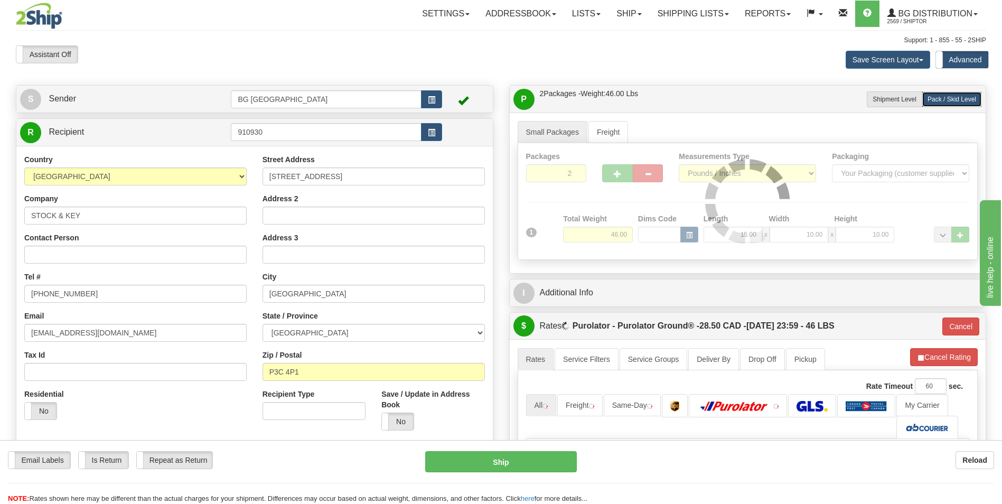
type input "260"
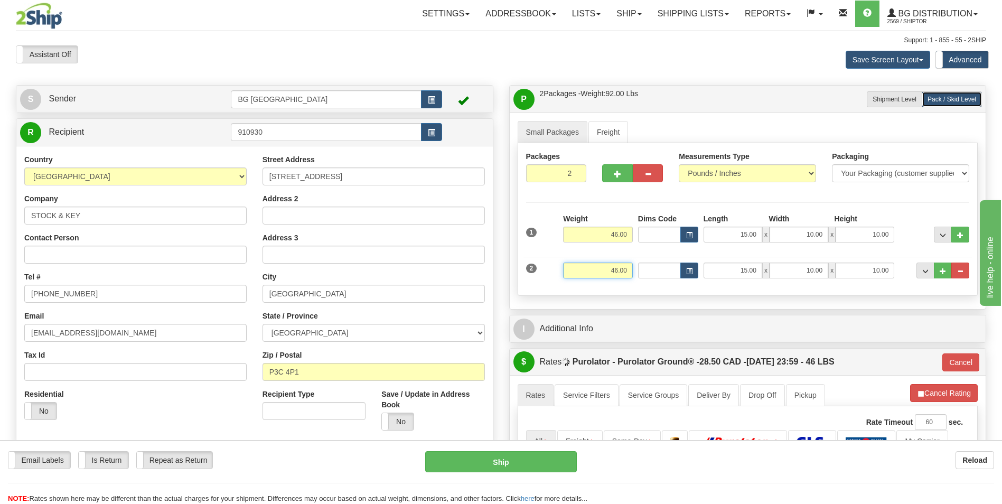
click at [596, 275] on input "46.00" at bounding box center [598, 271] width 70 height 16
type input "28.00"
type input "260"
type input "14.00"
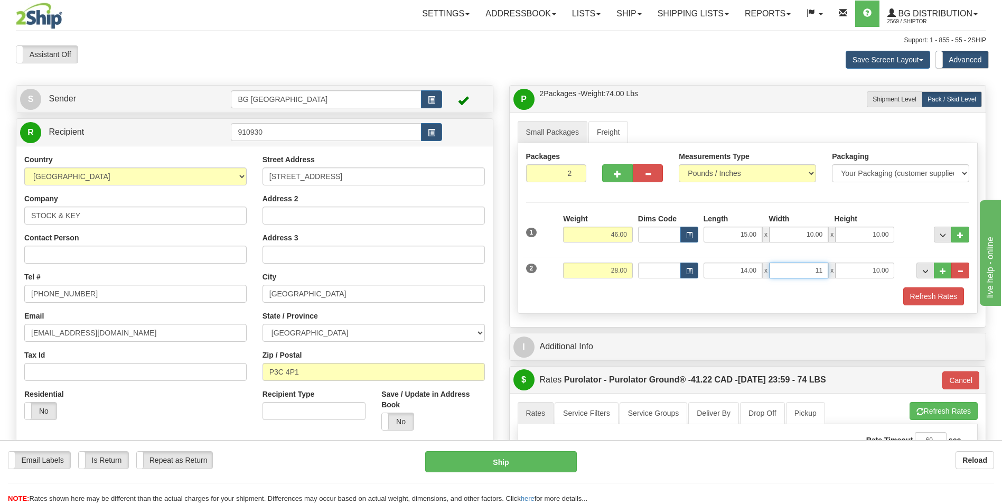
type input "11.00"
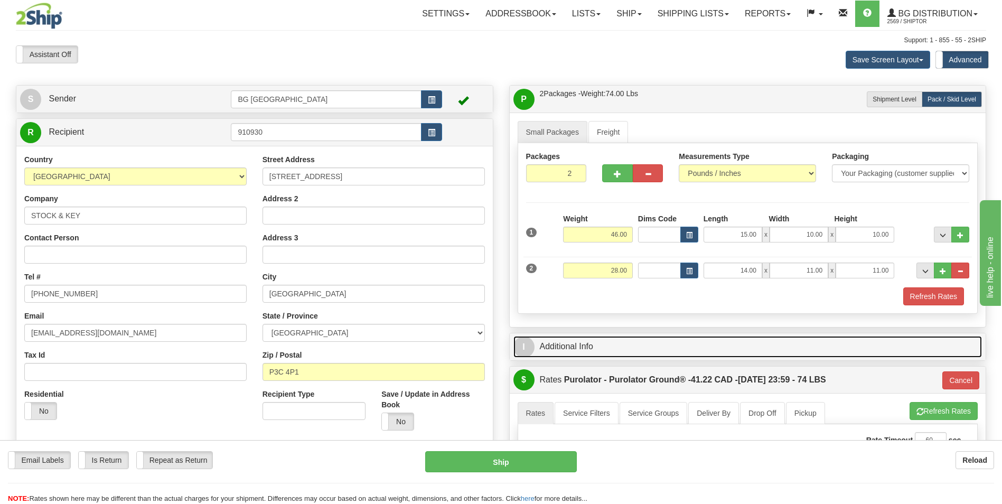
click at [583, 338] on link "I Additional Info" at bounding box center [748, 347] width 469 height 22
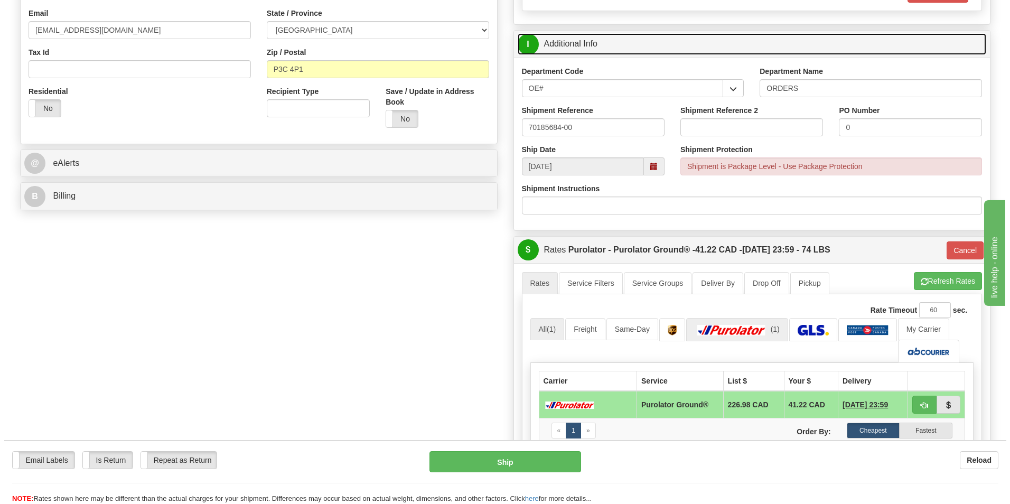
scroll to position [317, 0]
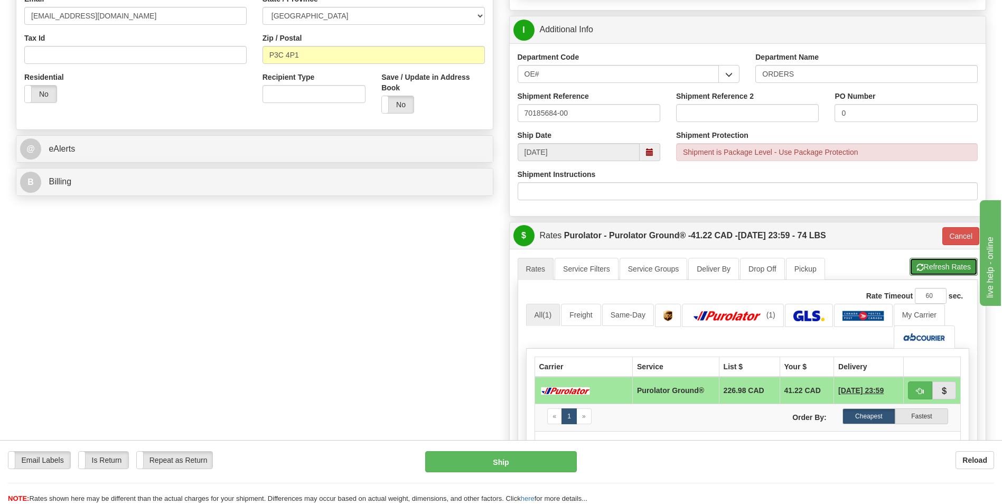
click at [946, 263] on button "Refresh Rates" at bounding box center [944, 267] width 68 height 18
type input "260"
click at [918, 388] on span "button" at bounding box center [920, 391] width 7 height 7
click at [468, 450] on div "Email Labels Email Labels Edit Is Return Is Return Repeat as Return Repeat as R…" at bounding box center [501, 472] width 1002 height 64
click at [464, 460] on button "Ship" at bounding box center [500, 461] width 151 height 21
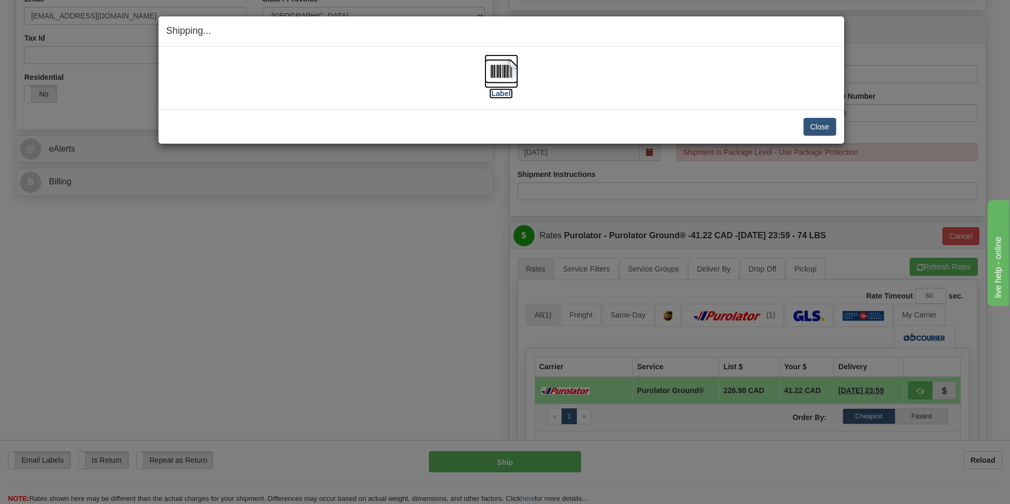
click at [509, 64] on img at bounding box center [502, 71] width 34 height 34
click at [824, 121] on button "Close" at bounding box center [820, 127] width 33 height 18
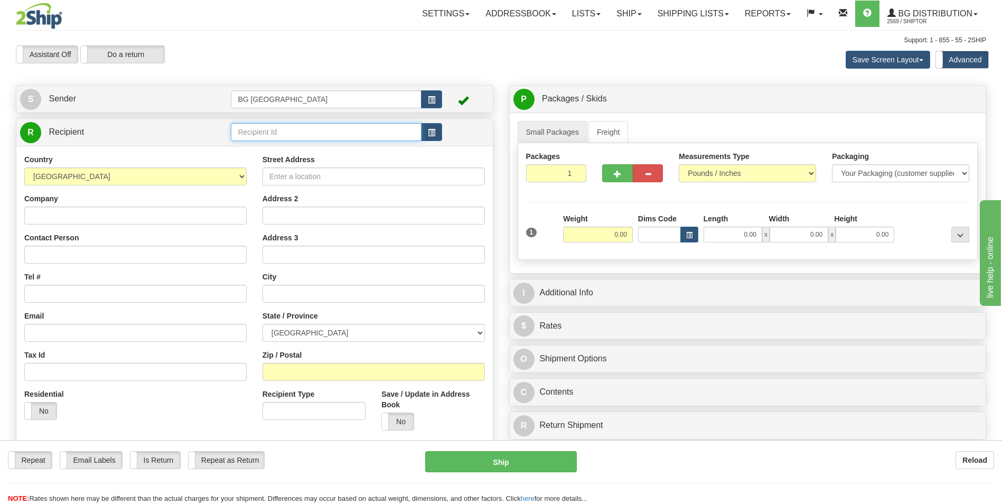
click at [251, 140] on input "text" at bounding box center [326, 132] width 190 height 18
click at [254, 145] on div "BG DISTRIBUTION (WIN)" at bounding box center [324, 149] width 180 height 12
type input "BG DISTRIBUTION (WIN)"
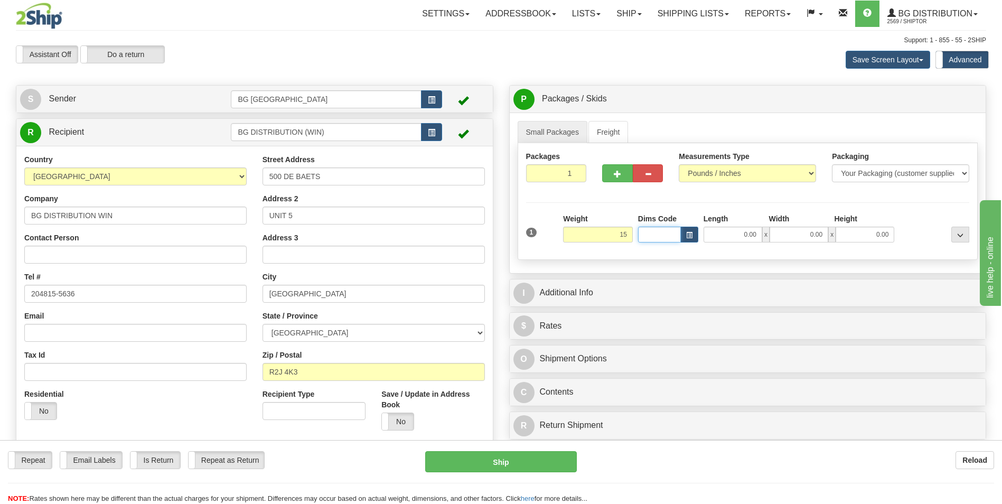
type input "15.00"
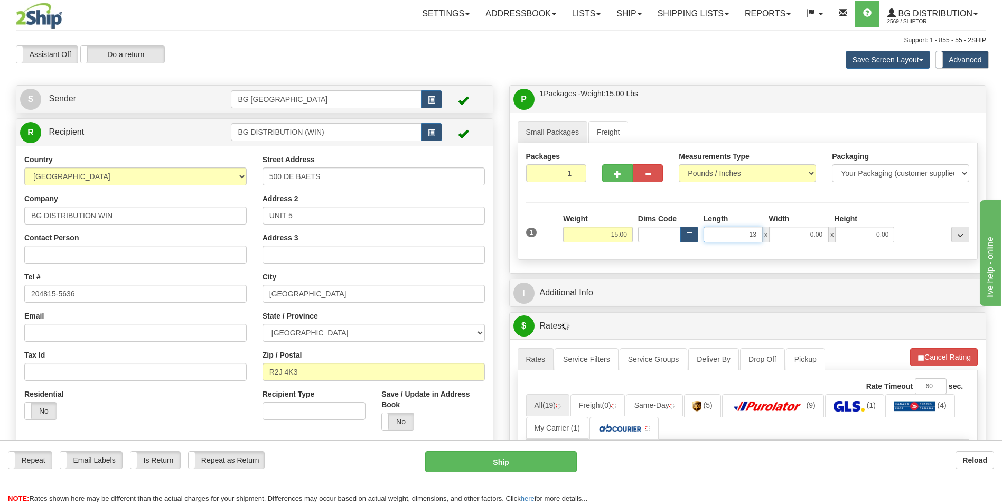
type input "13.00"
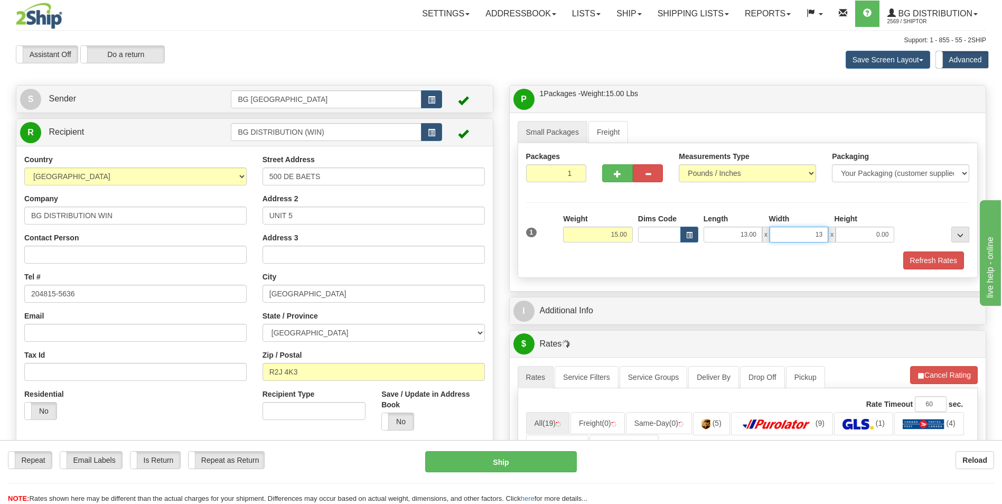
type input "13.00"
type input "8.00"
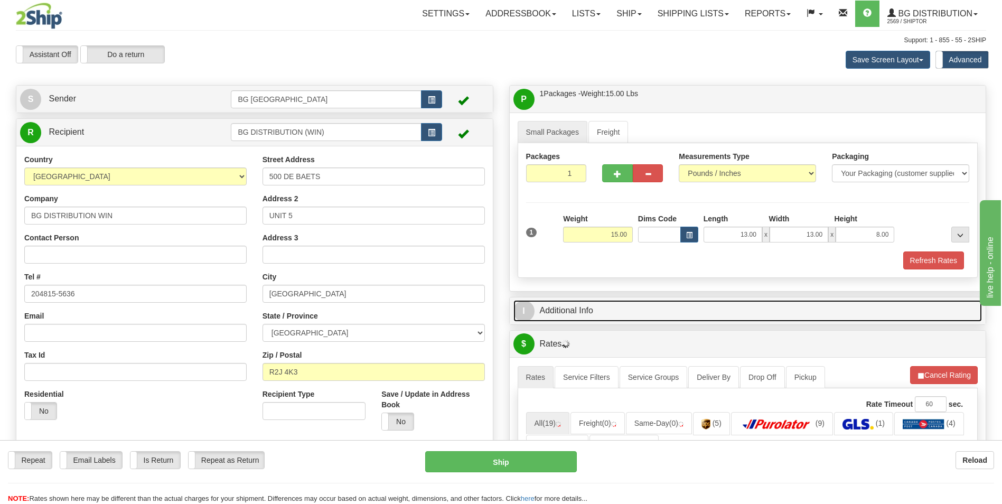
click at [595, 318] on link "I Additional Info" at bounding box center [748, 311] width 469 height 22
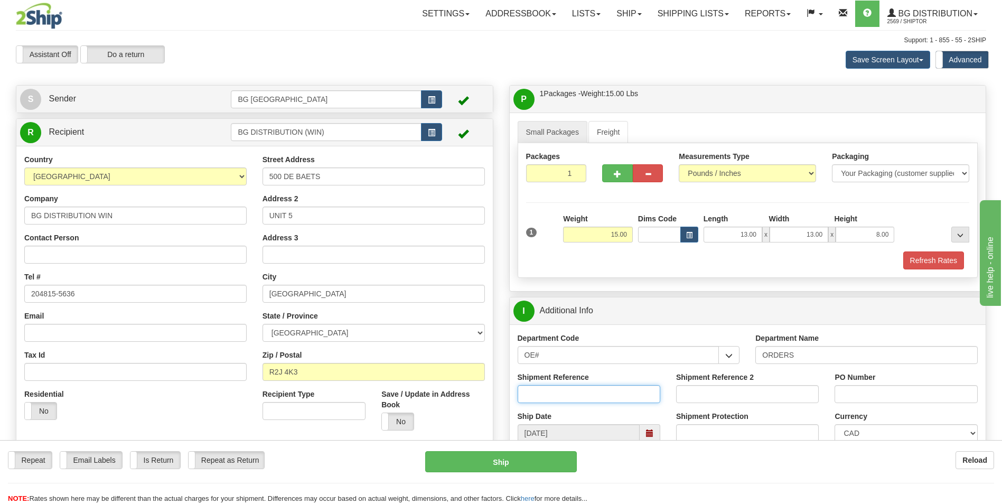
drag, startPoint x: 597, startPoint y: 363, endPoint x: 586, endPoint y: 387, distance: 26.2
click at [586, 387] on input "Shipment Reference" at bounding box center [589, 394] width 143 height 18
type input "167207-00"
click at [855, 403] on input "PO Number" at bounding box center [906, 394] width 143 height 18
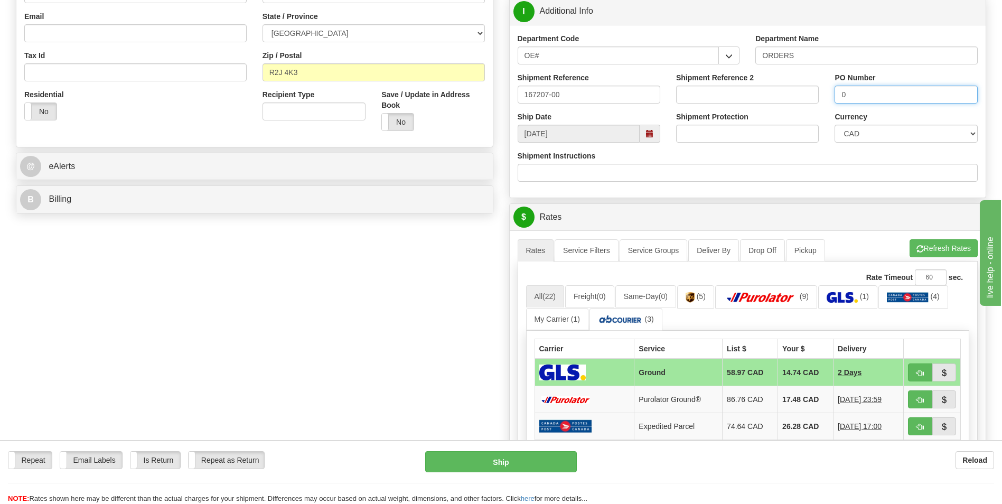
scroll to position [317, 0]
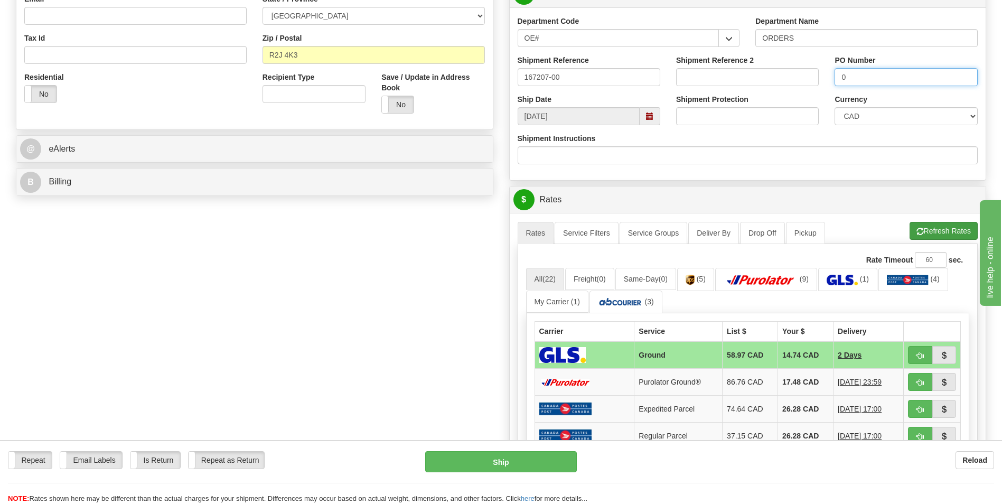
type input "0"
click at [947, 236] on button "Refresh Rates" at bounding box center [944, 231] width 68 height 18
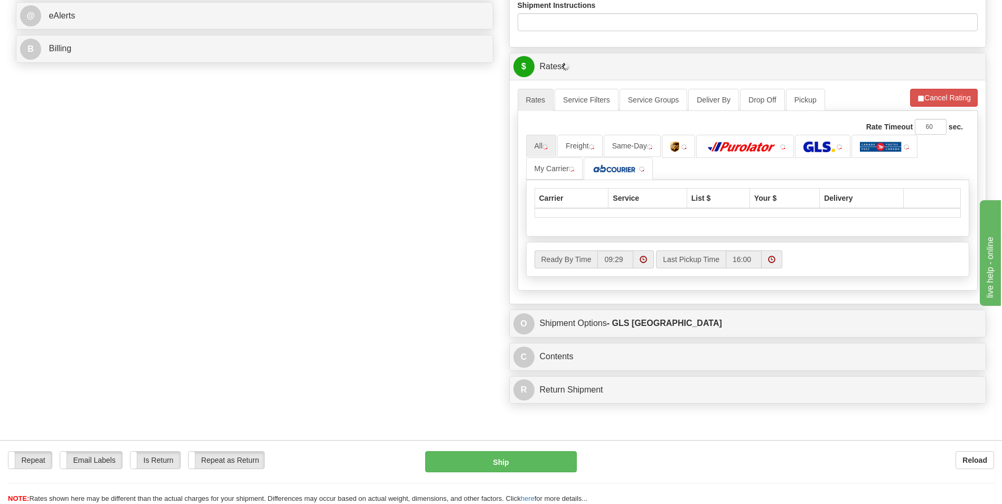
scroll to position [476, 0]
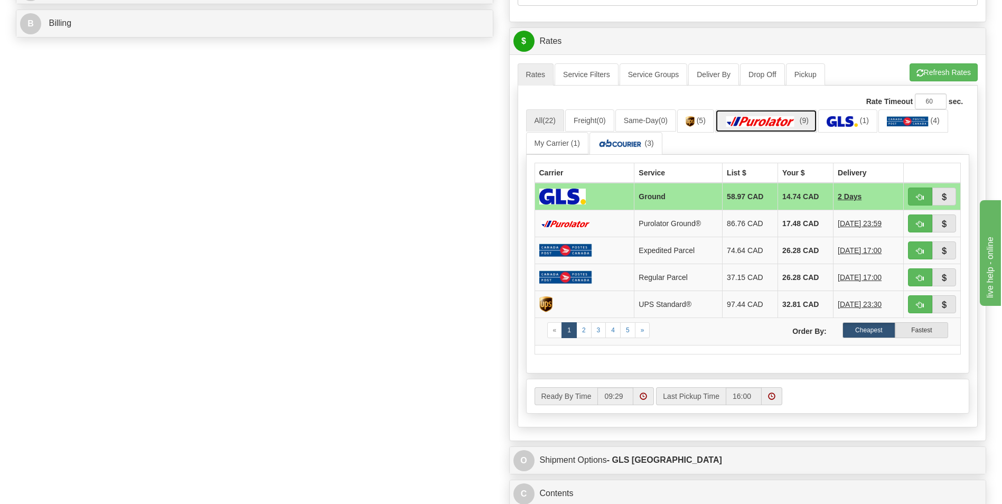
click at [770, 125] on img at bounding box center [761, 121] width 74 height 11
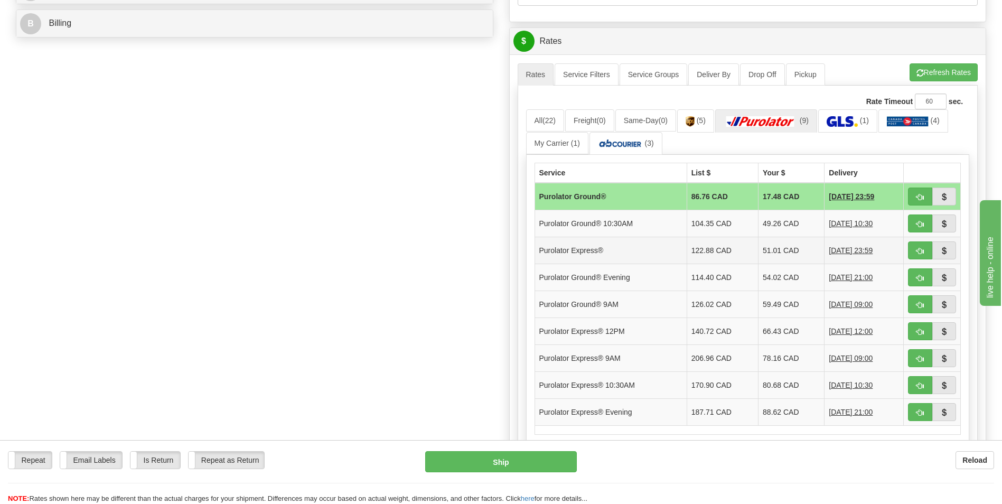
click at [788, 256] on td "51.01 CAD" at bounding box center [792, 250] width 66 height 27
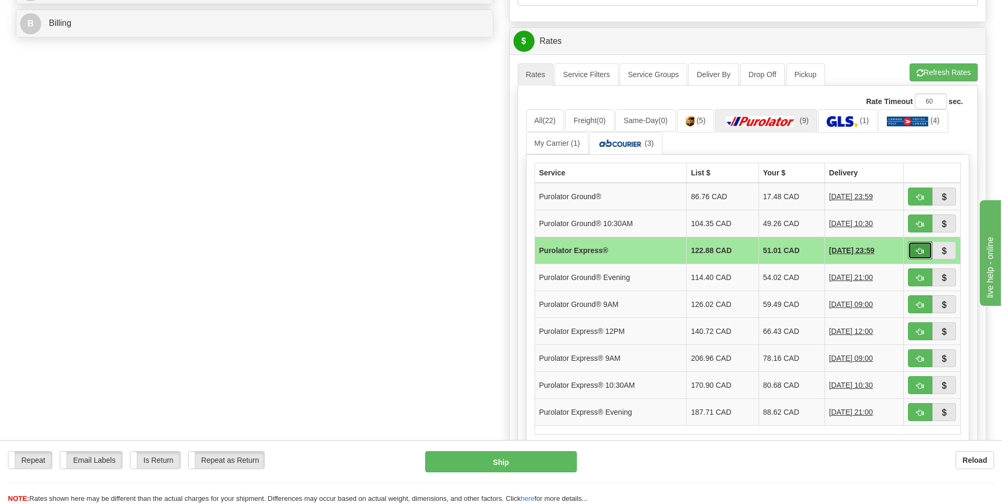
click at [917, 253] on span "button" at bounding box center [920, 251] width 7 height 7
type input "202"
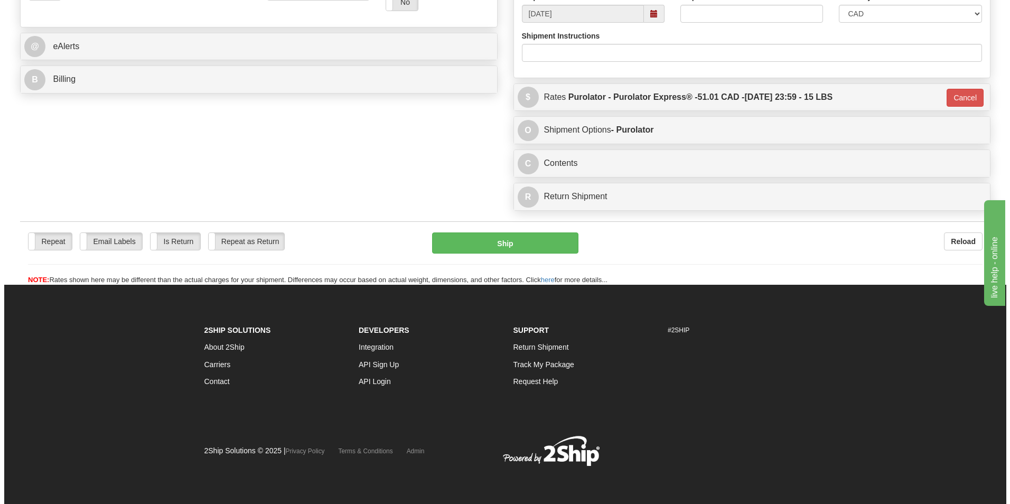
scroll to position [420, 0]
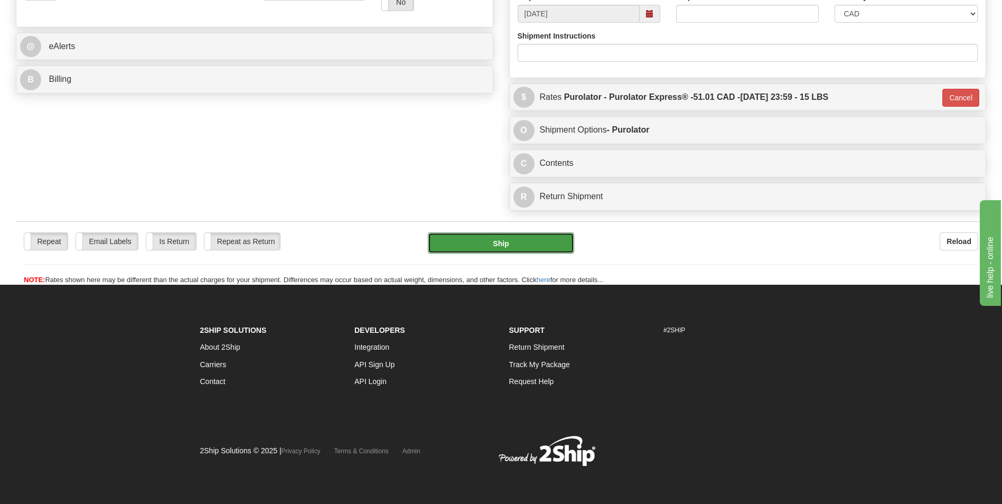
click at [516, 244] on button "Ship" at bounding box center [501, 243] width 146 height 21
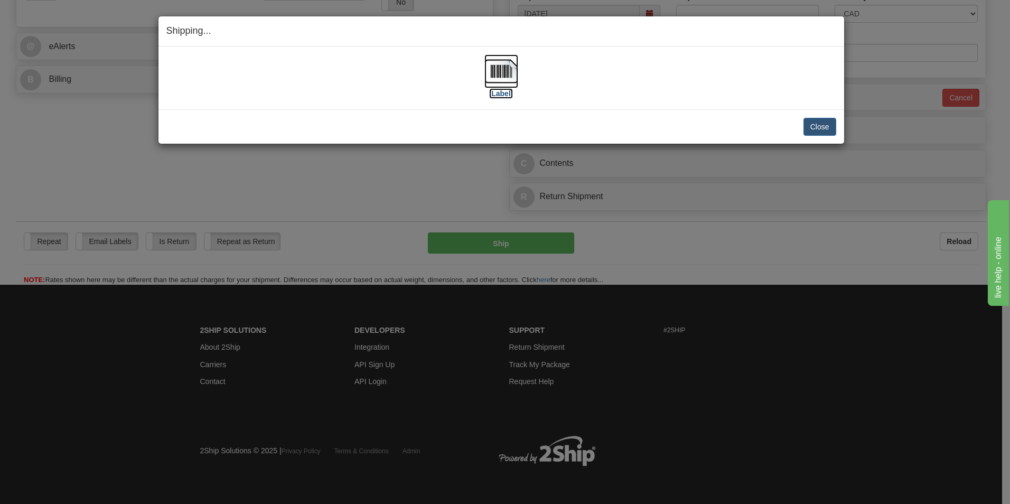
click at [509, 77] on img at bounding box center [502, 71] width 34 height 34
click at [804, 123] on button "Close" at bounding box center [820, 127] width 33 height 18
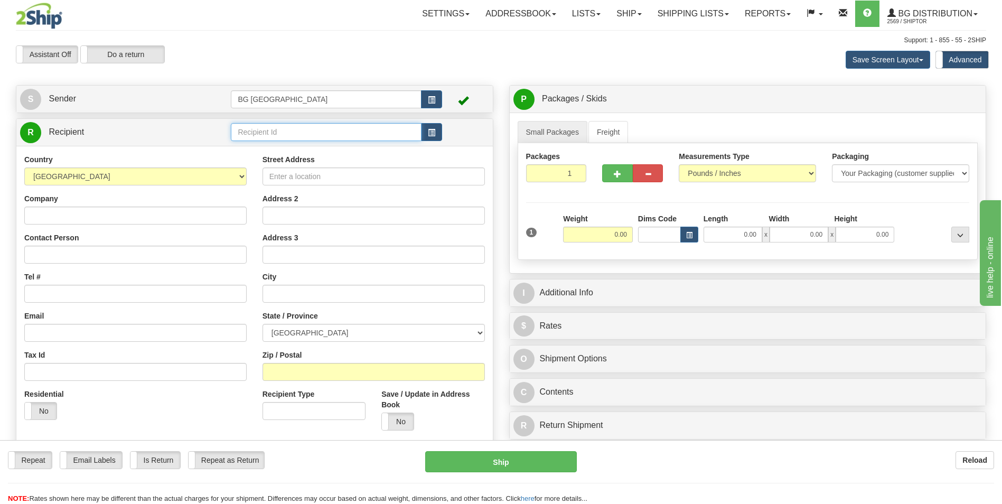
click at [252, 127] on input "text" at bounding box center [326, 132] width 190 height 18
click at [252, 148] on div "BG DISTRIBUTION (STB)" at bounding box center [324, 149] width 180 height 12
type input "BG DISTRIBUTION (STB)"
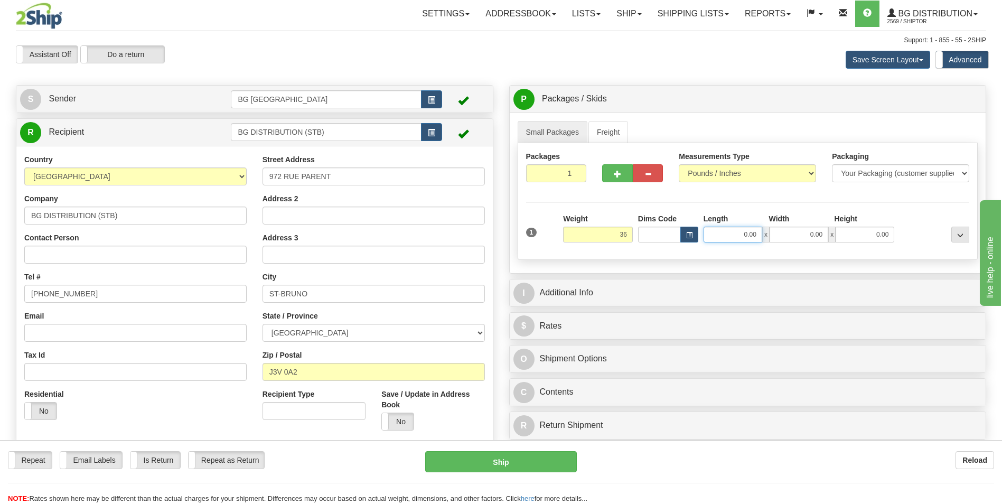
type input "36.00"
click at [740, 242] on input "0.00" at bounding box center [733, 235] width 59 height 16
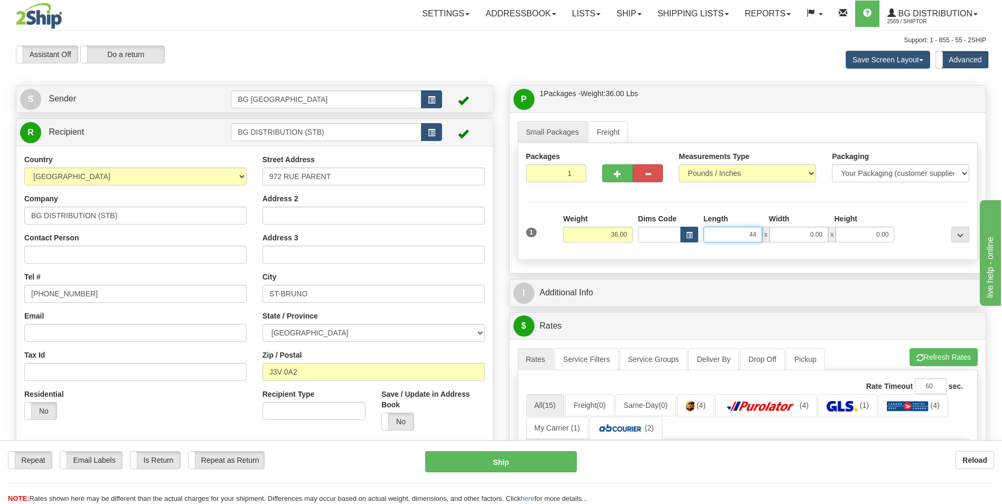
type input "44.00"
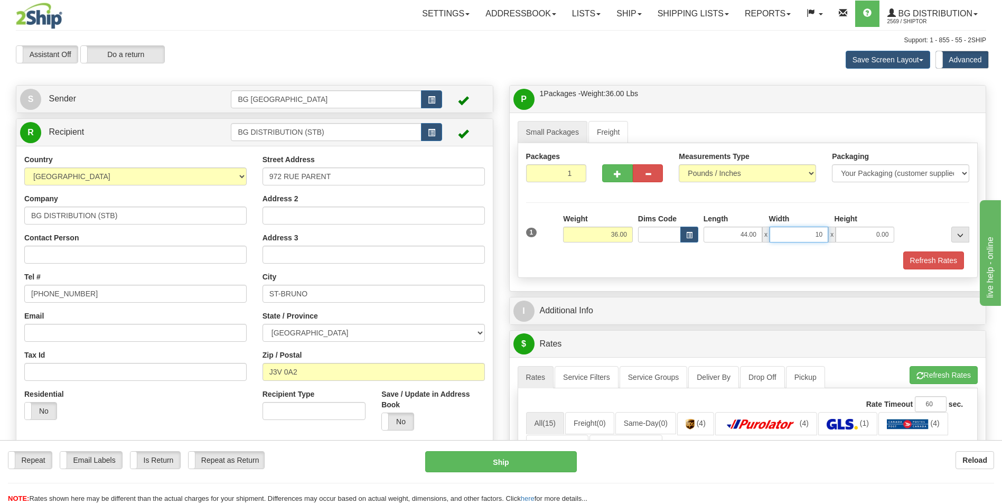
type input "10.00"
type input "7.00"
click at [564, 179] on input "1" at bounding box center [556, 173] width 61 height 18
type input "4"
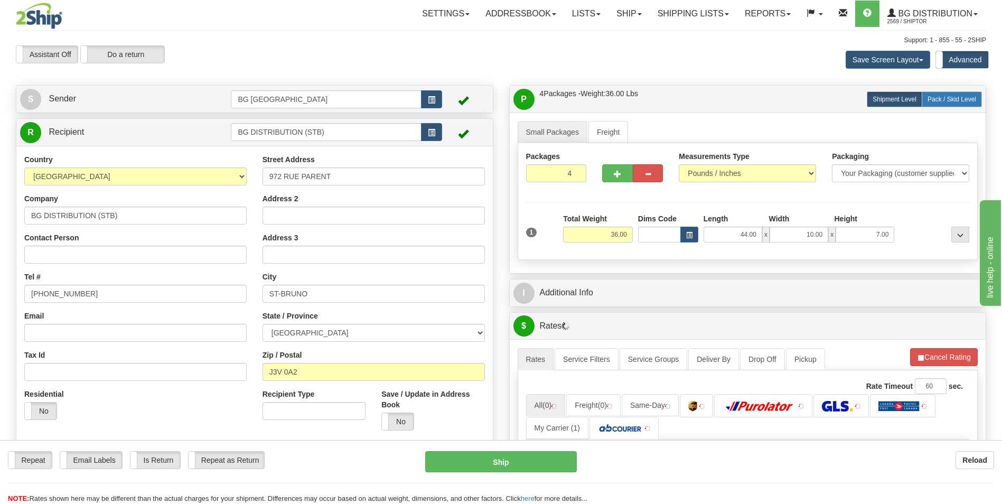
click at [935, 104] on label "Pack / Skid Level Pack.." at bounding box center [952, 99] width 60 height 16
radio input "true"
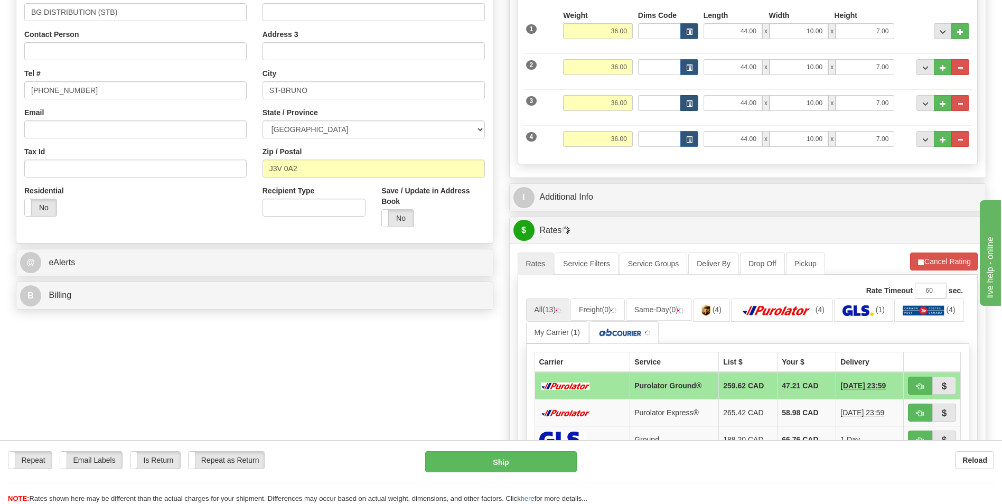
scroll to position [211, 0]
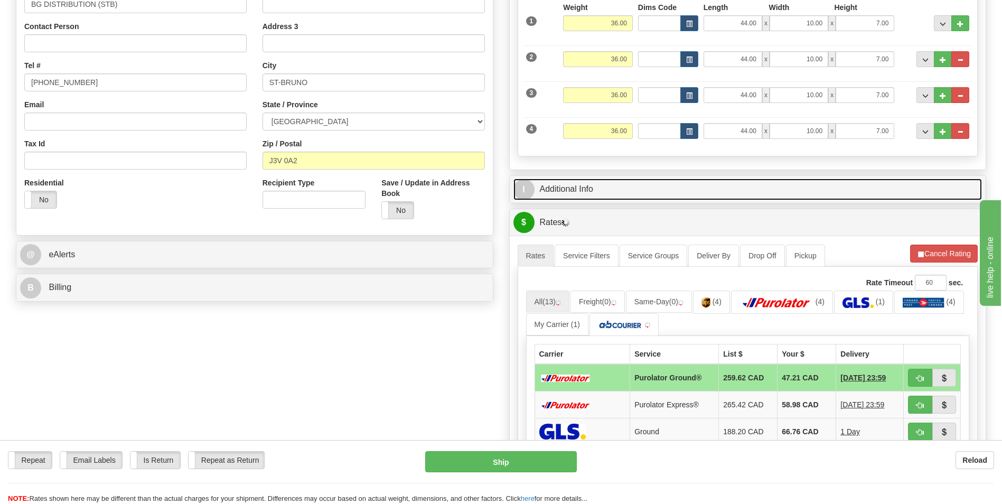
click at [594, 187] on link "I Additional Info" at bounding box center [748, 190] width 469 height 22
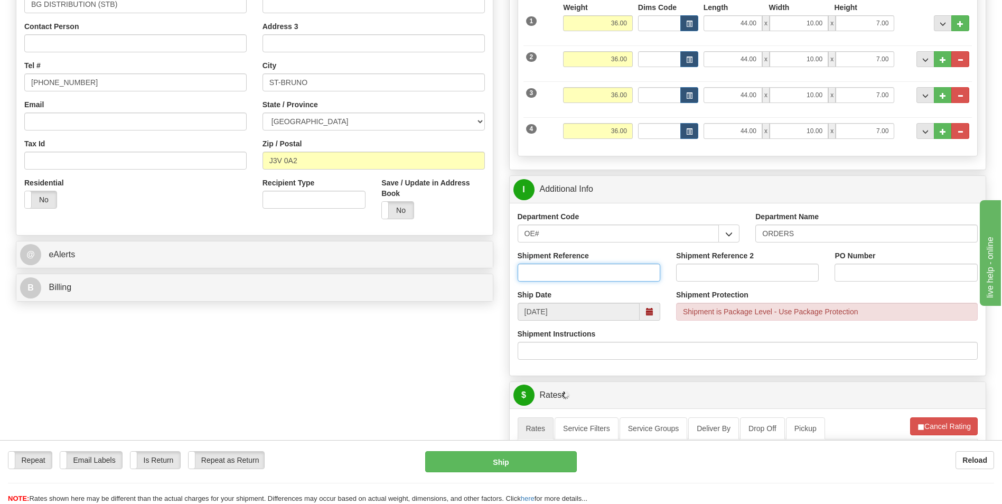
click at [573, 270] on input "Shipment Reference" at bounding box center [589, 273] width 143 height 18
type input "167416-00"
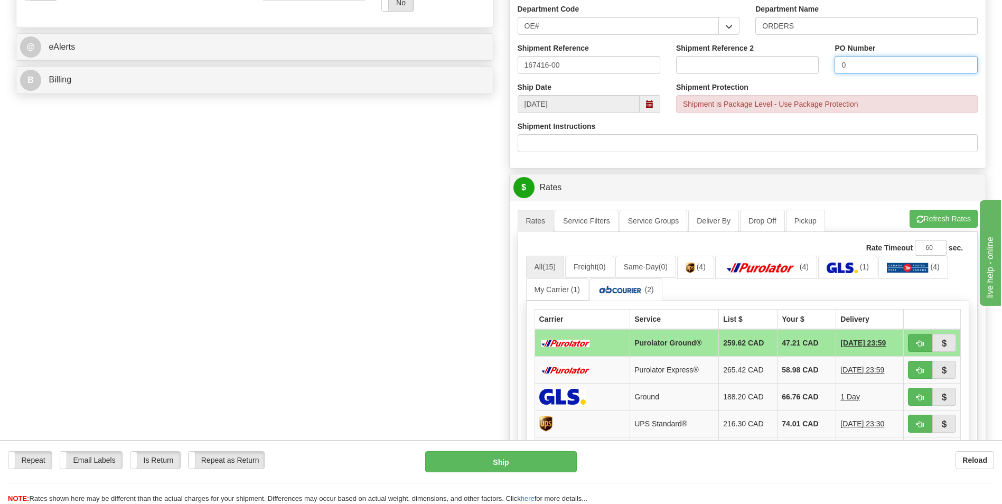
scroll to position [423, 0]
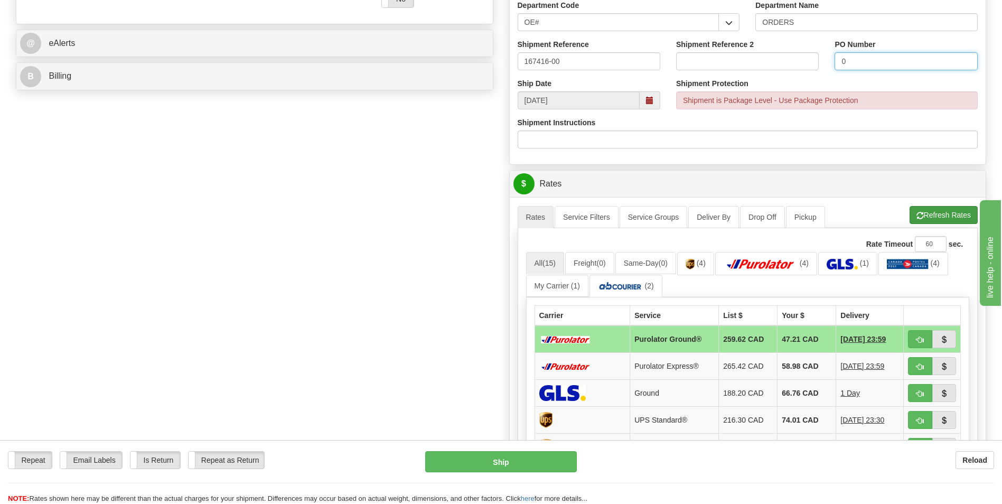
type input "0"
click at [925, 209] on button "Refresh Rates" at bounding box center [944, 215] width 68 height 18
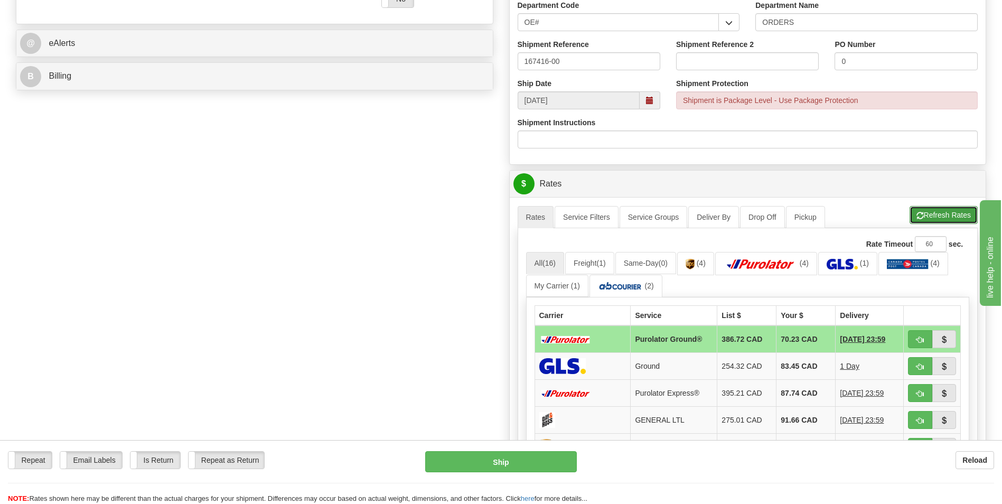
click at [916, 221] on button "Refresh Rates" at bounding box center [944, 215] width 68 height 18
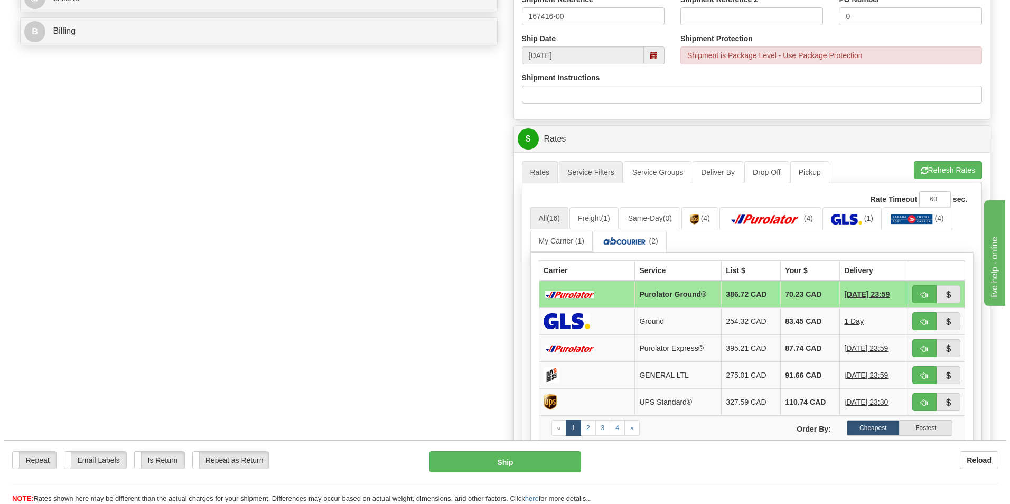
scroll to position [476, 0]
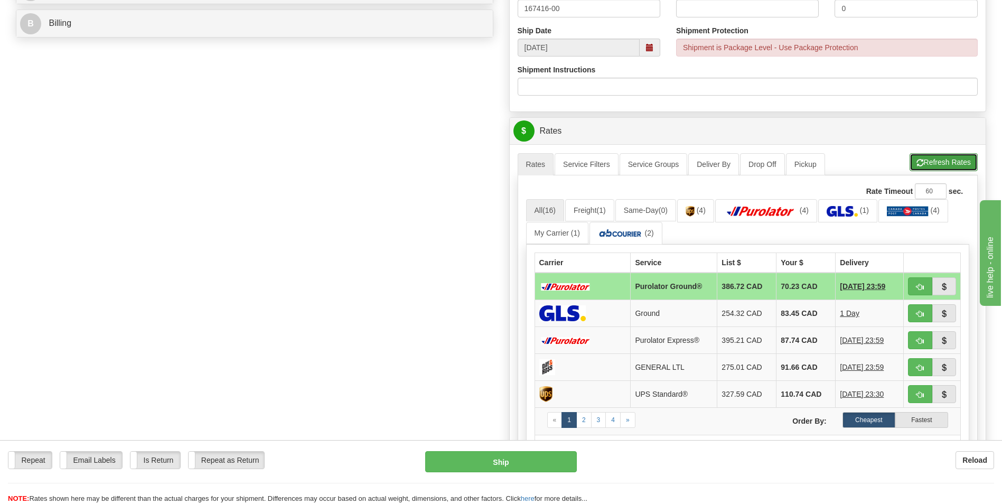
click at [921, 162] on span "button" at bounding box center [920, 163] width 7 height 7
click at [922, 284] on span "button" at bounding box center [920, 287] width 7 height 7
type input "260"
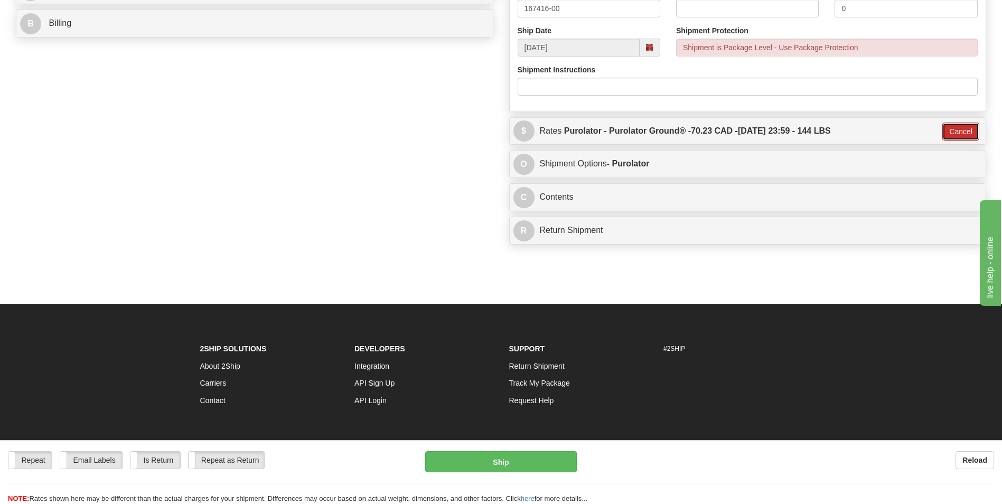
click at [967, 130] on button "Cancel" at bounding box center [961, 132] width 37 height 18
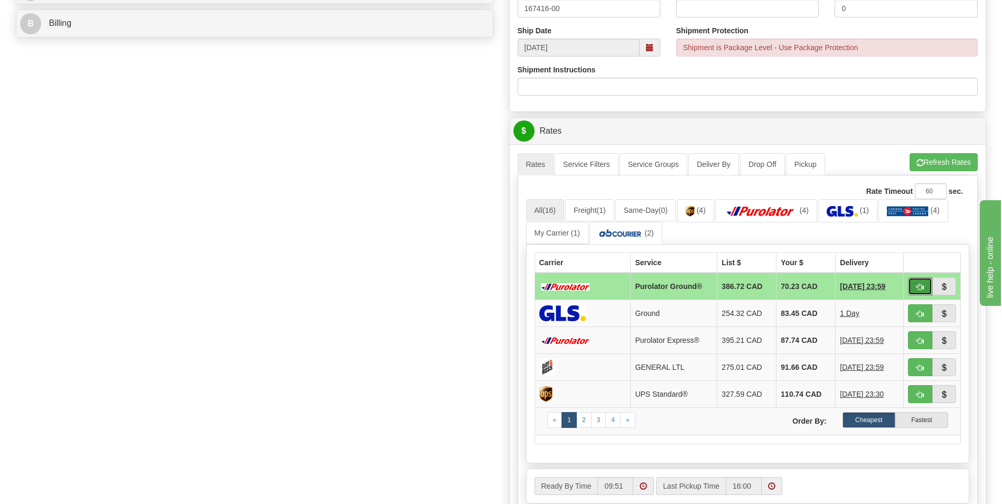
click at [914, 289] on button "button" at bounding box center [920, 286] width 24 height 18
type input "260"
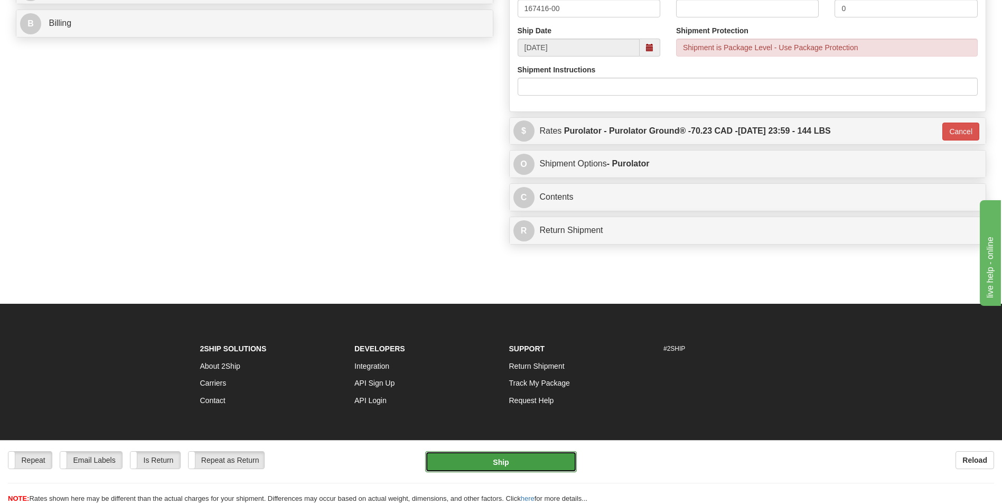
click at [539, 459] on button "Ship" at bounding box center [500, 461] width 151 height 21
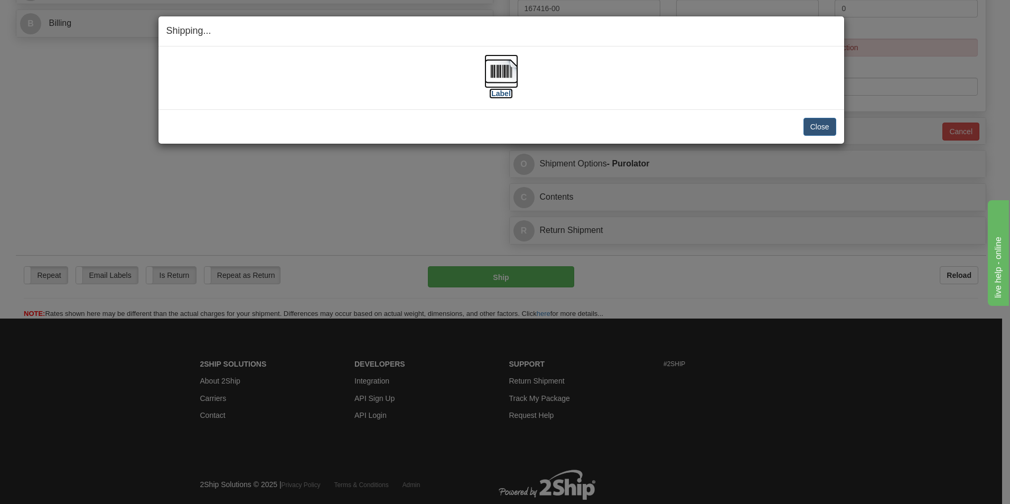
click at [491, 73] on img at bounding box center [502, 71] width 34 height 34
click at [827, 125] on button "Close" at bounding box center [820, 127] width 33 height 18
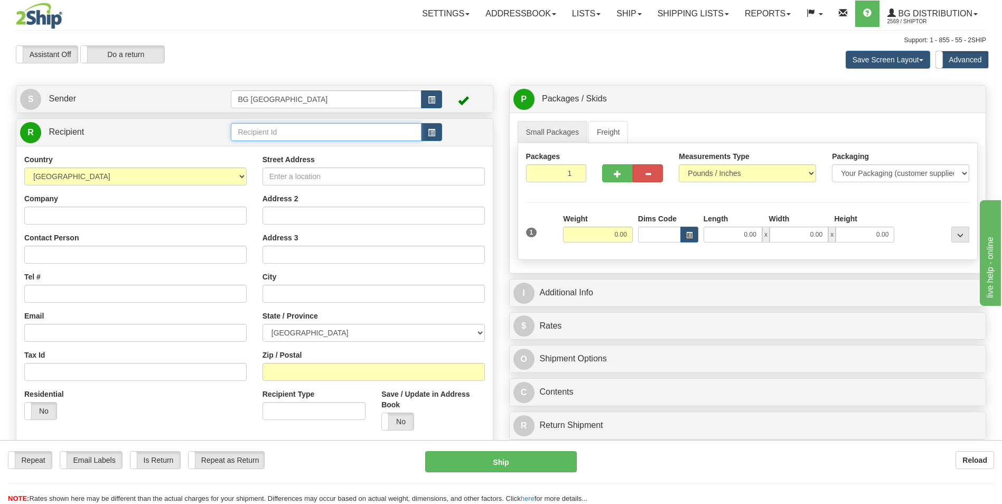
click at [319, 140] on input "text" at bounding box center [326, 132] width 190 height 18
click at [315, 148] on div "60397" at bounding box center [324, 149] width 180 height 12
type input "60397"
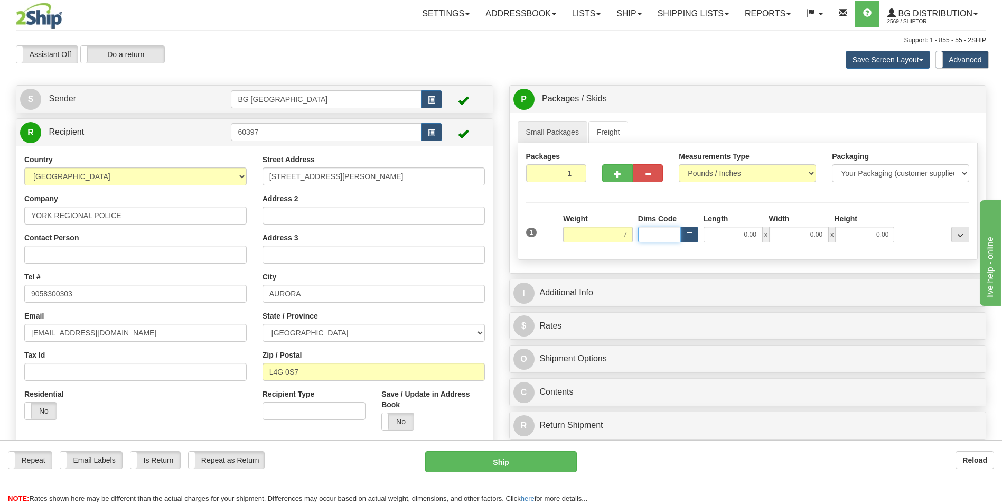
type input "7.00"
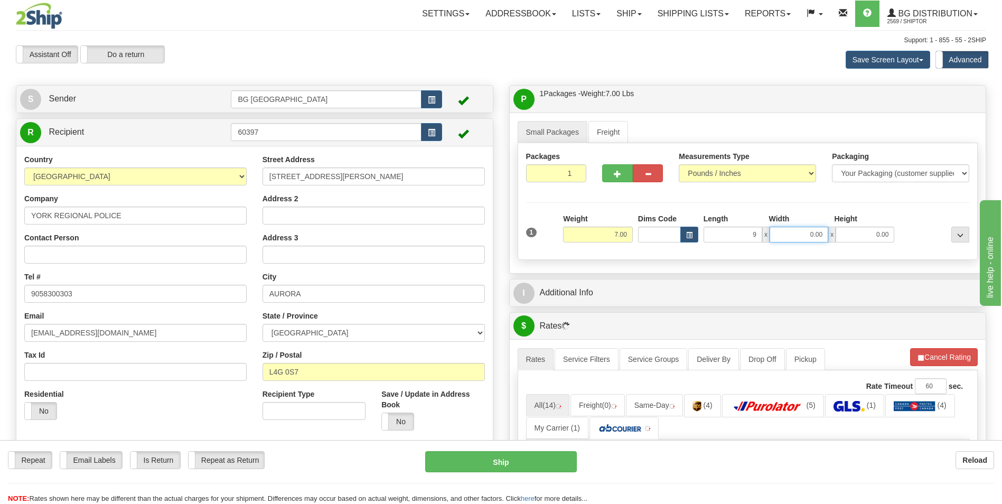
type input "9.00"
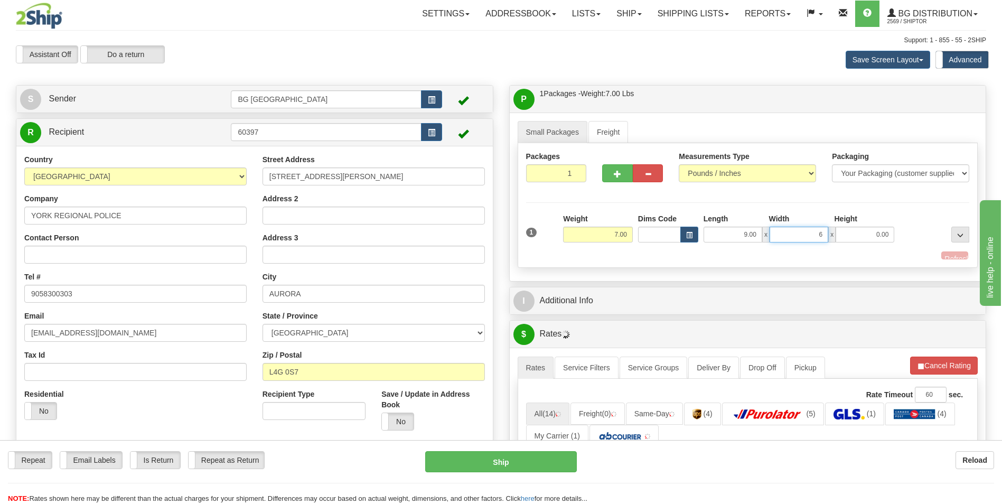
type input "6.00"
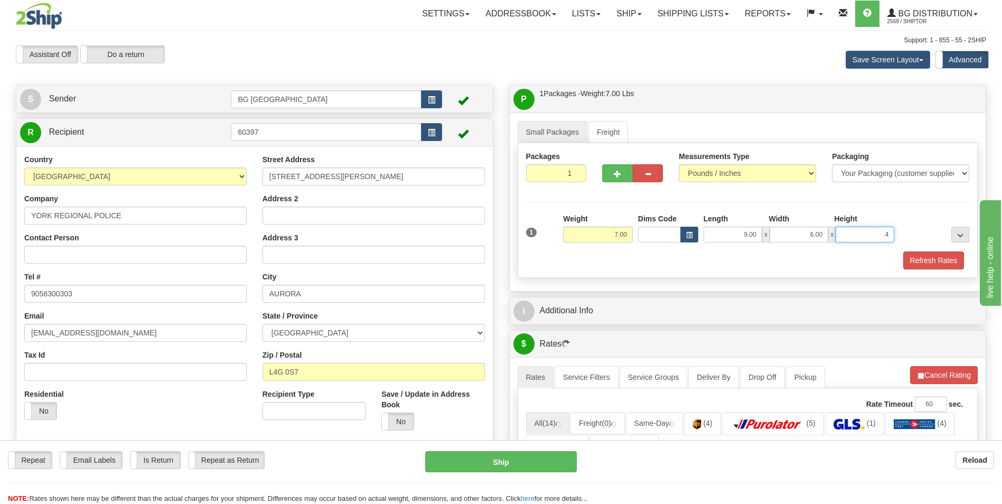
type input "4.00"
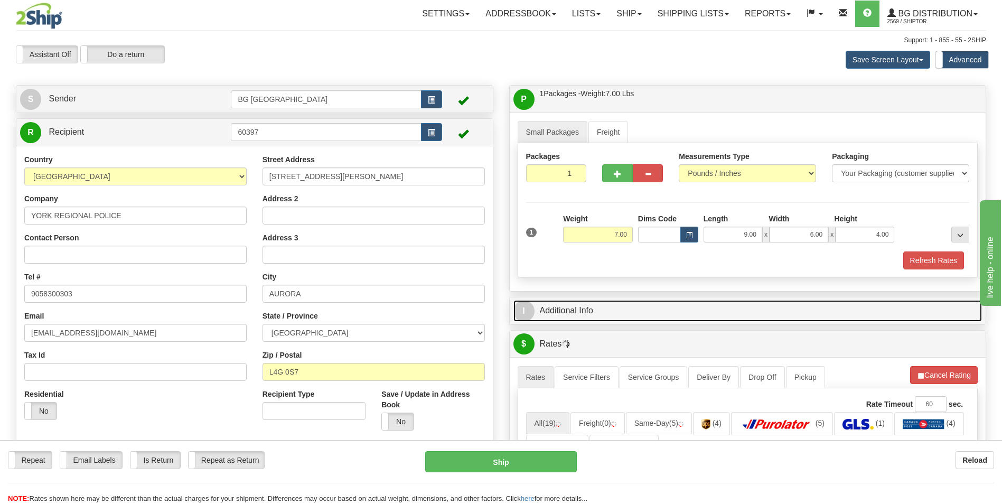
click at [597, 303] on link "I Additional Info" at bounding box center [748, 311] width 469 height 22
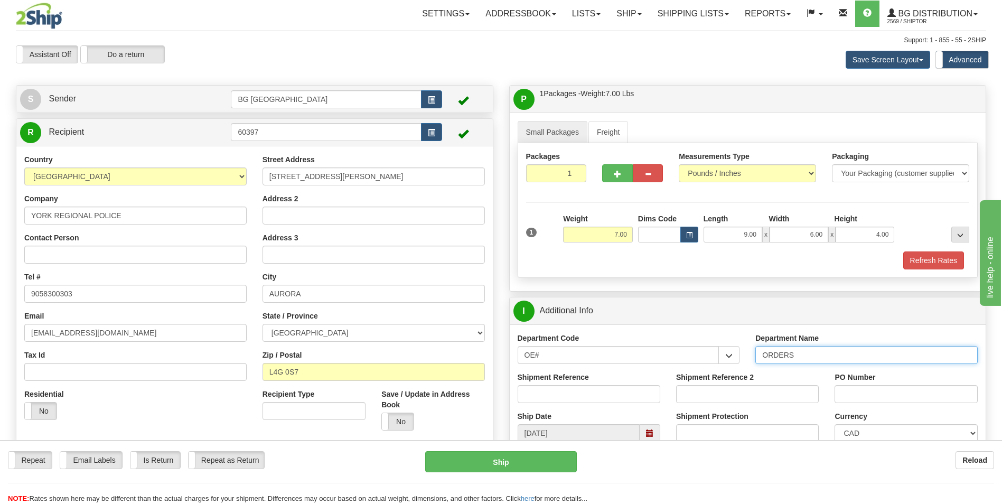
click at [842, 361] on input "ORDERS" at bounding box center [867, 355] width 222 height 18
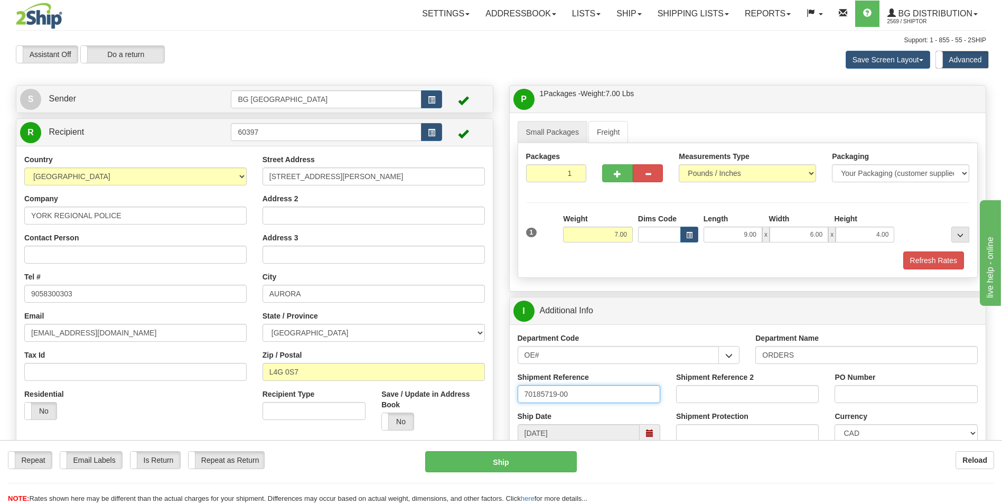
type input "70185719-00"
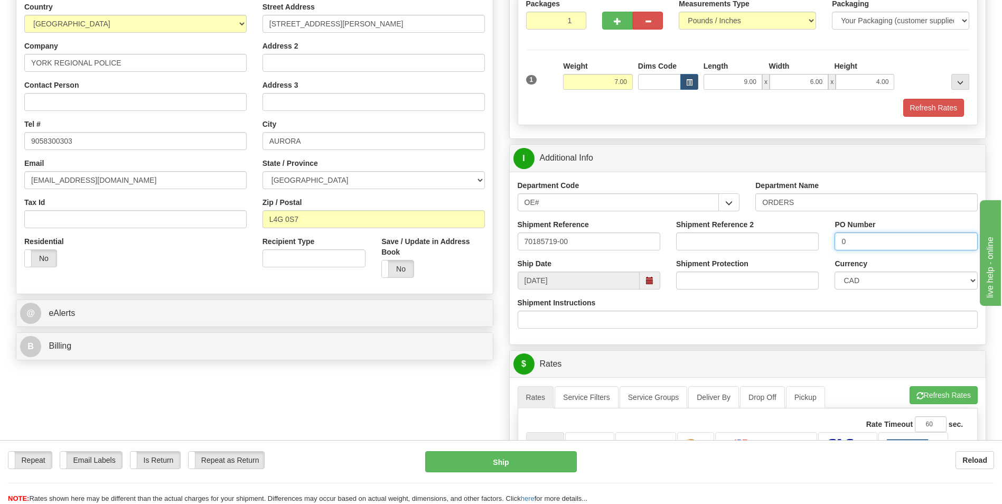
scroll to position [159, 0]
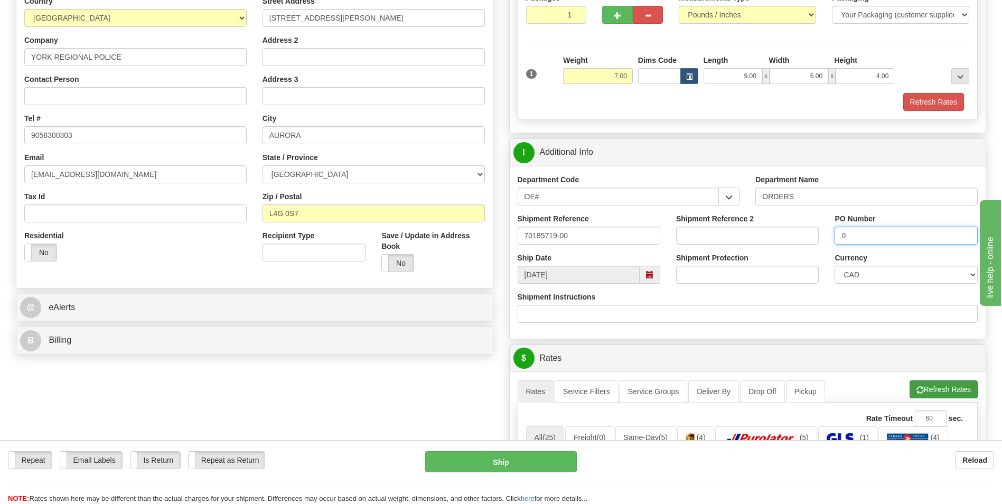
type input "0"
click at [912, 386] on button "Refresh Rates" at bounding box center [944, 389] width 68 height 18
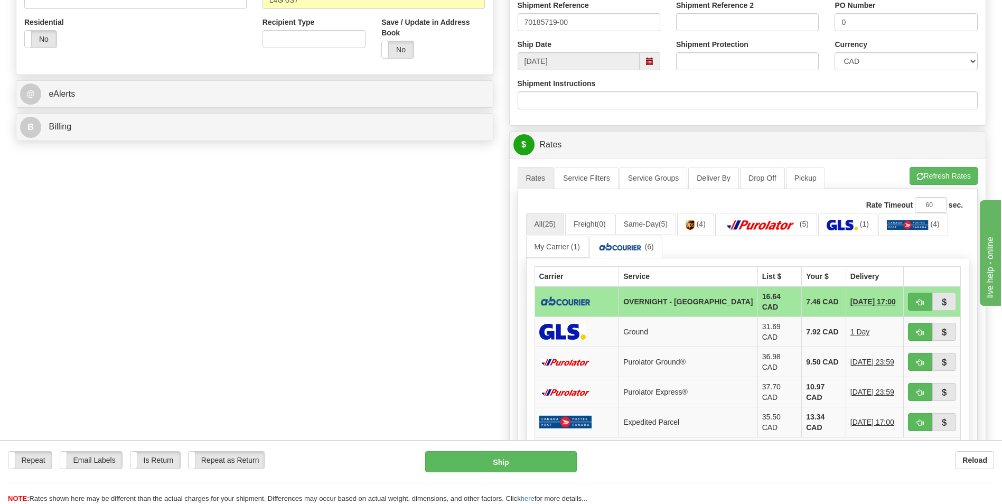
scroll to position [476, 0]
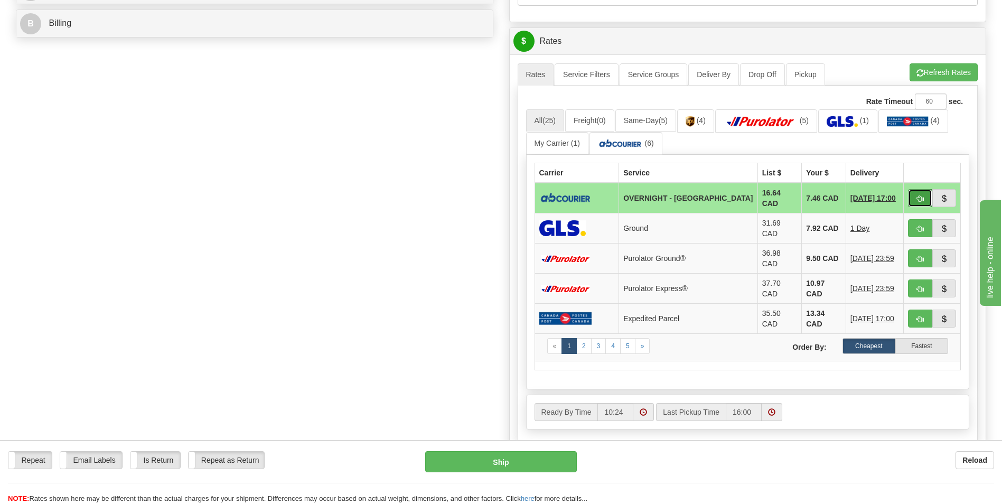
click at [917, 196] on span "button" at bounding box center [920, 199] width 7 height 7
type input "4"
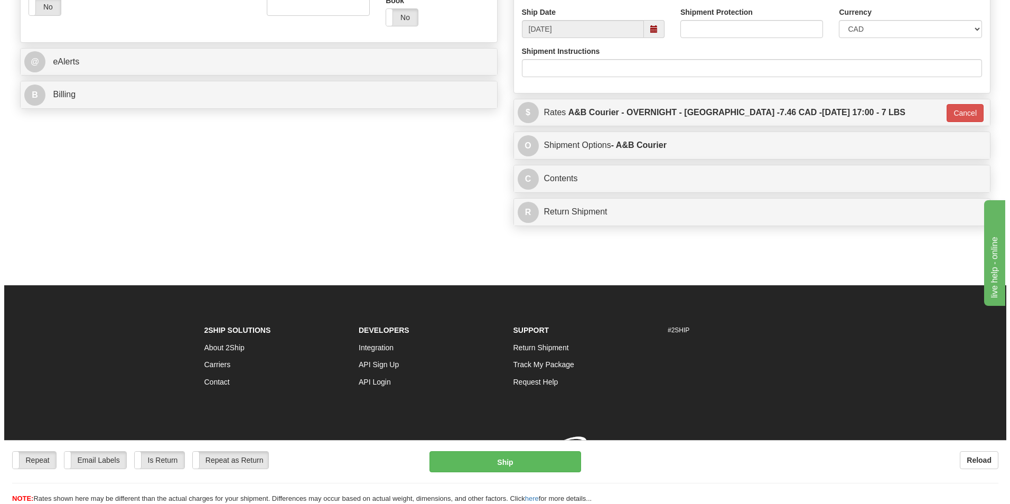
scroll to position [420, 0]
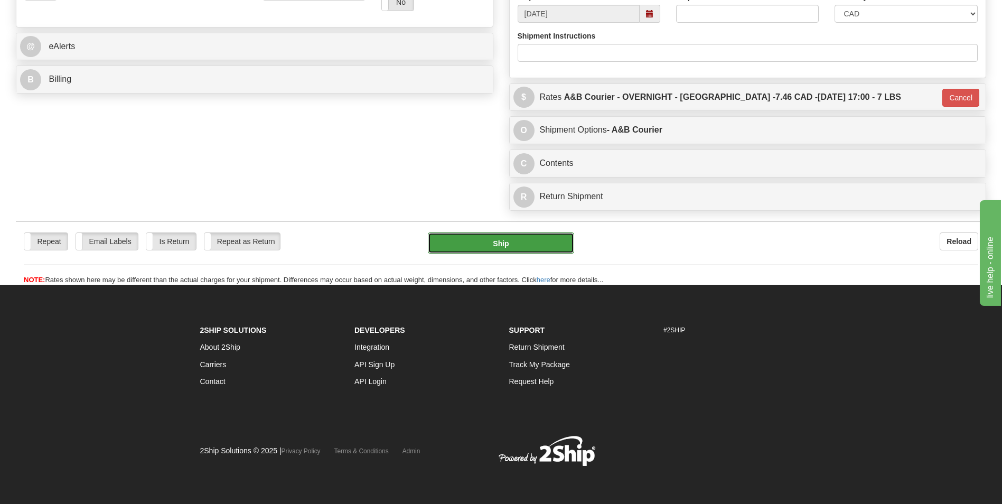
click at [512, 248] on button "Ship" at bounding box center [501, 243] width 146 height 21
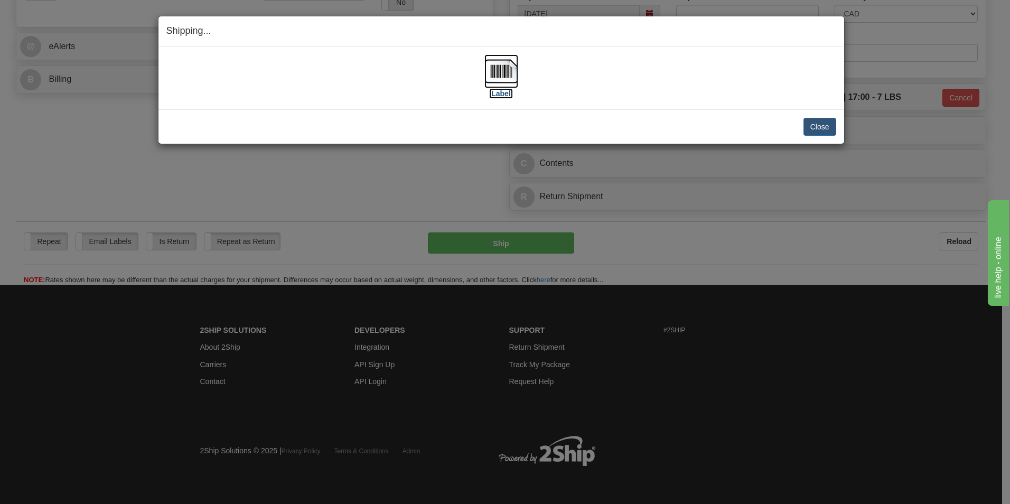
click at [501, 81] on img at bounding box center [502, 71] width 34 height 34
click at [819, 126] on button "Close" at bounding box center [820, 127] width 33 height 18
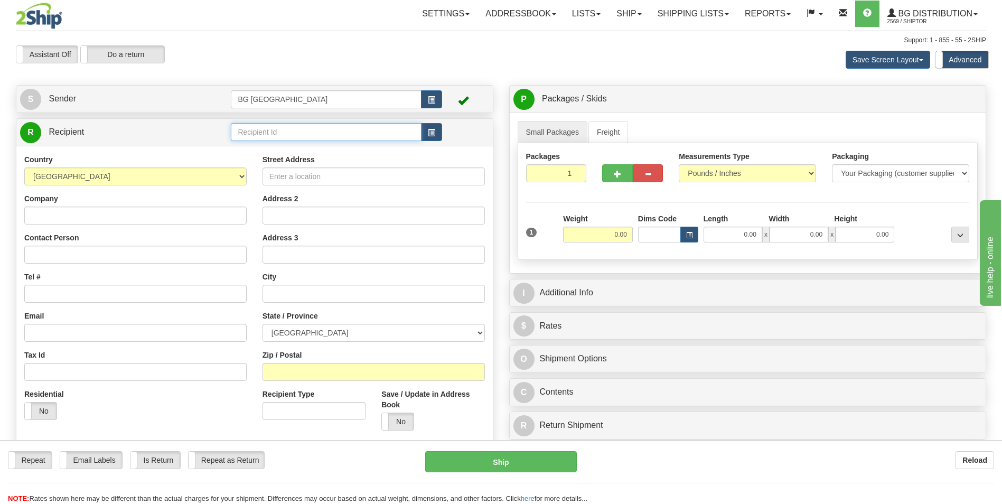
click at [267, 127] on input "text" at bounding box center [326, 132] width 190 height 18
click at [258, 153] on div "60071" at bounding box center [324, 149] width 180 height 12
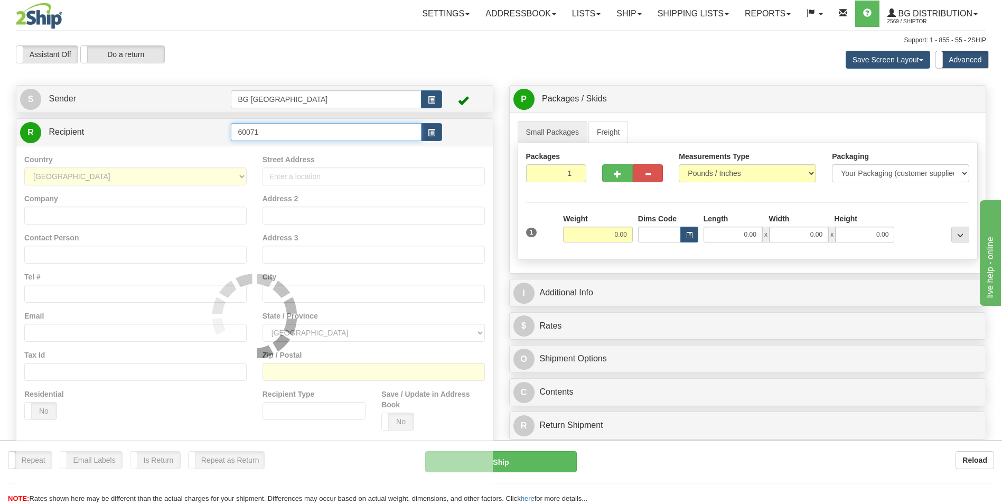
type input "60071"
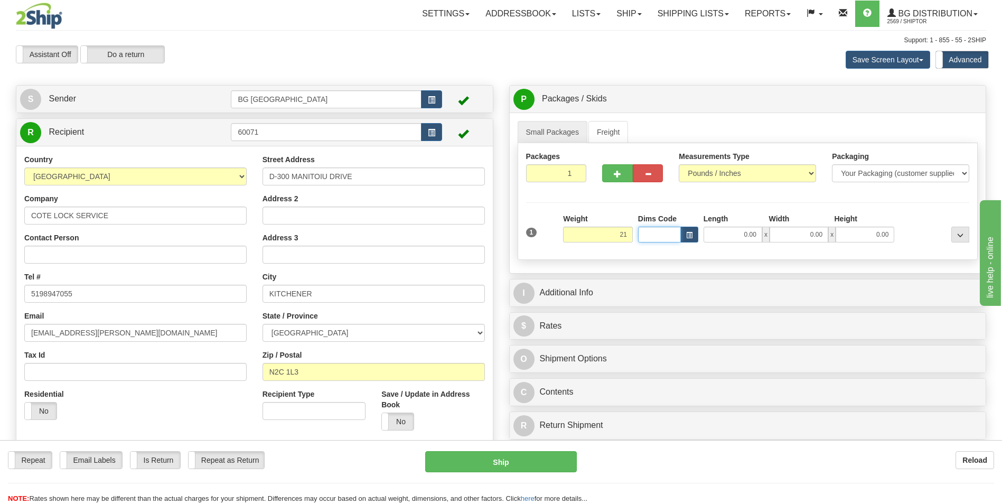
type input "21.00"
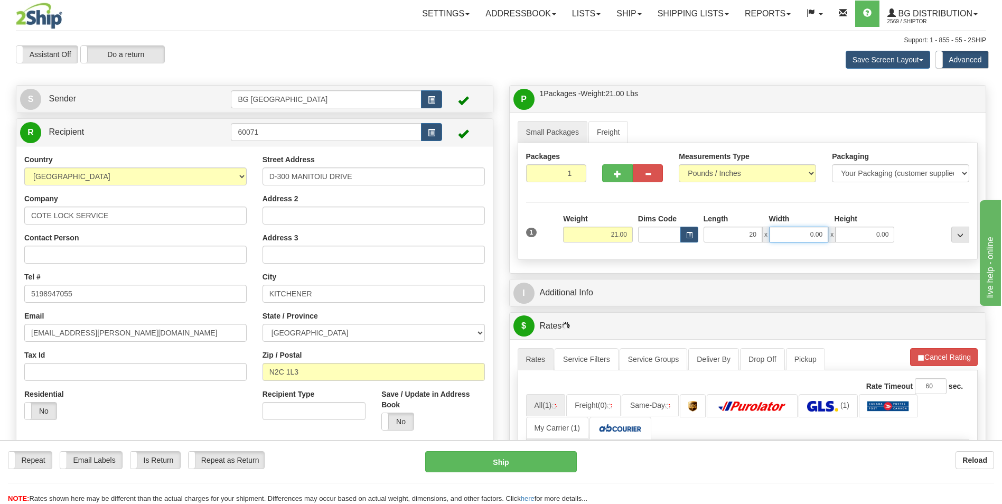
type input "20.00"
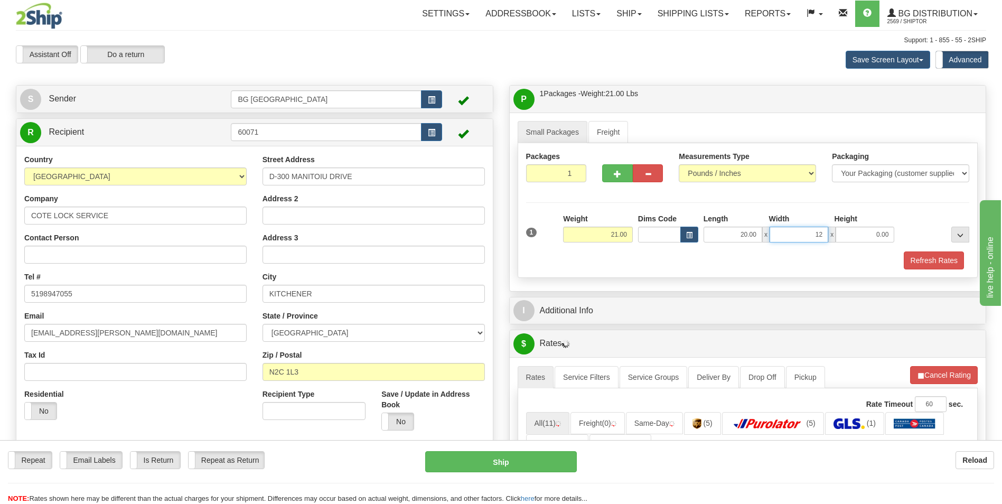
type input "12.00"
type input "9.00"
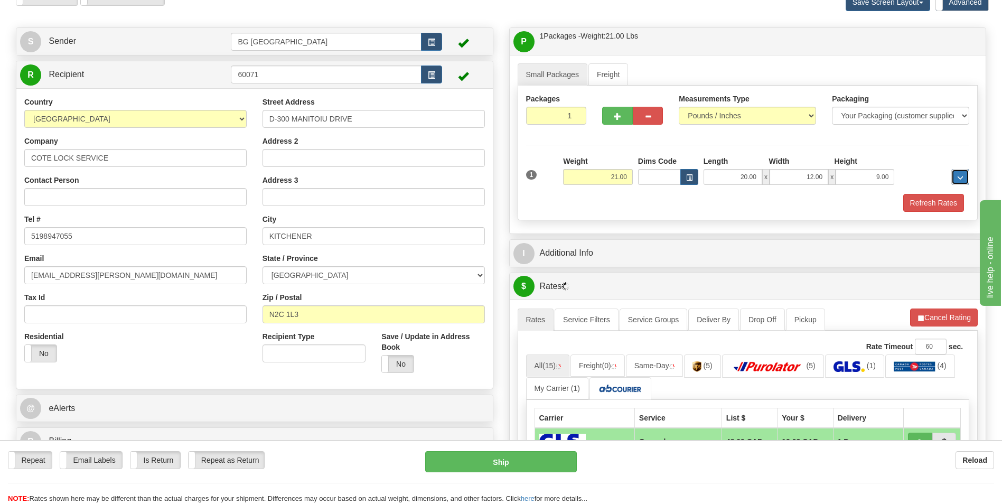
scroll to position [159, 0]
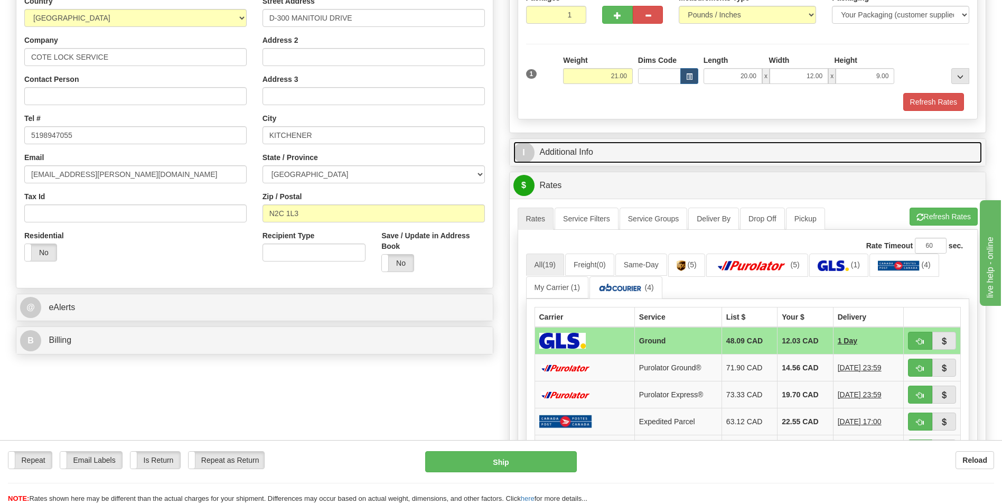
click at [630, 151] on link "I Additional Info" at bounding box center [748, 153] width 469 height 22
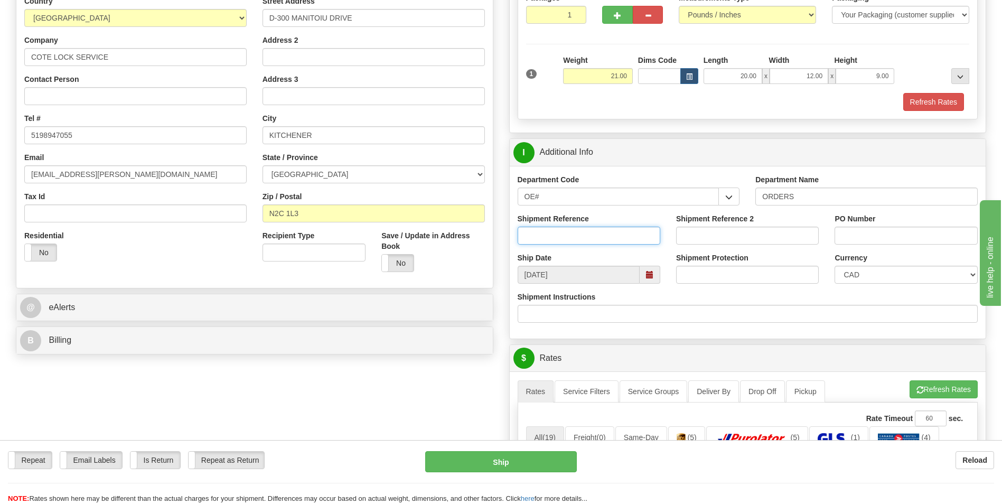
click at [584, 230] on input "Shipment Reference" at bounding box center [589, 236] width 143 height 18
type input "70183610-00"
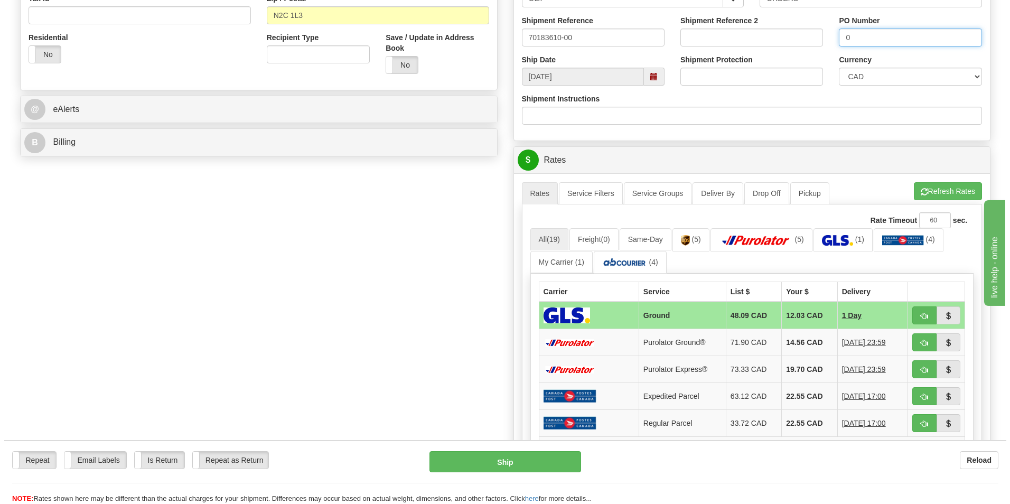
scroll to position [370, 0]
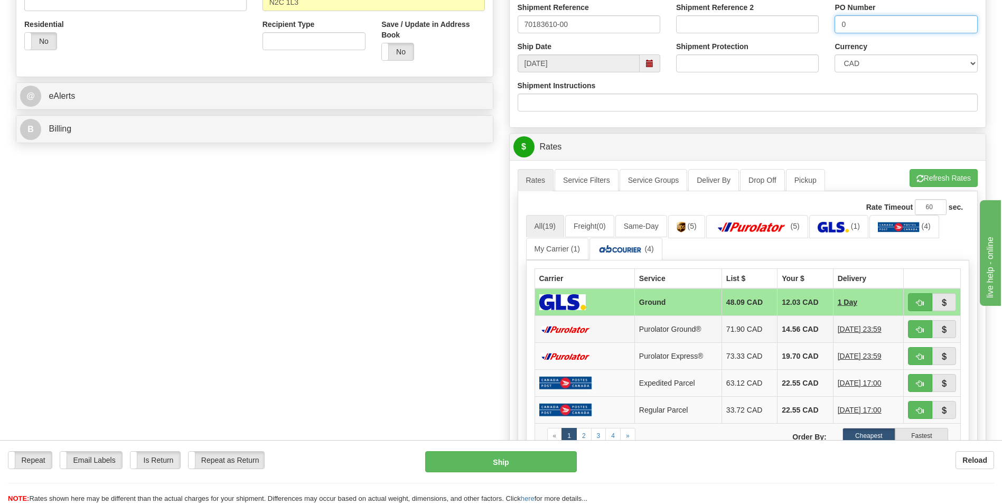
type input "0"
click at [800, 330] on td "14.56 CAD" at bounding box center [805, 329] width 55 height 27
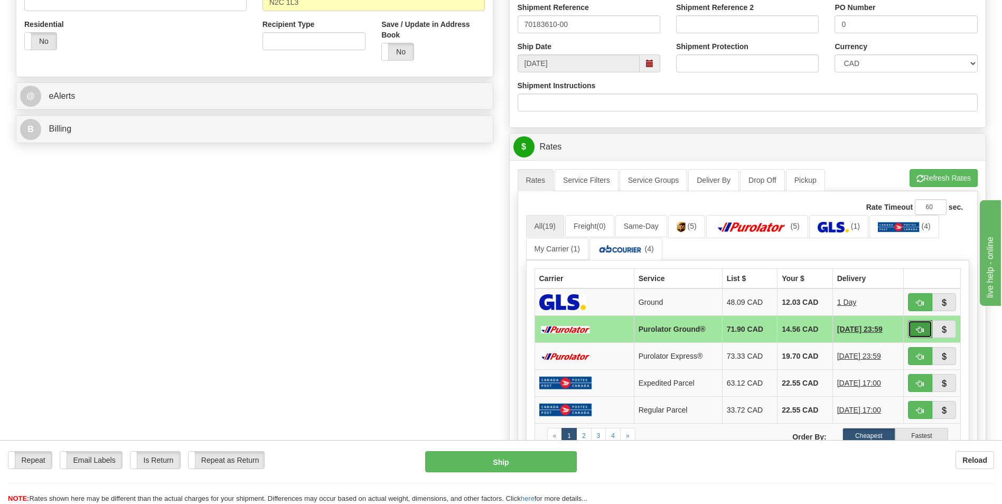
click at [918, 328] on span "button" at bounding box center [920, 330] width 7 height 7
type input "260"
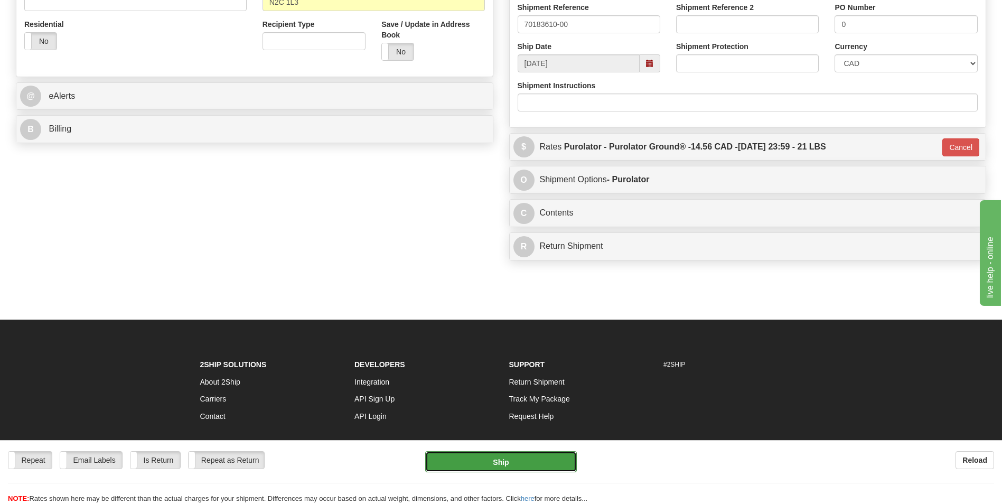
click at [503, 469] on button "Ship" at bounding box center [500, 461] width 151 height 21
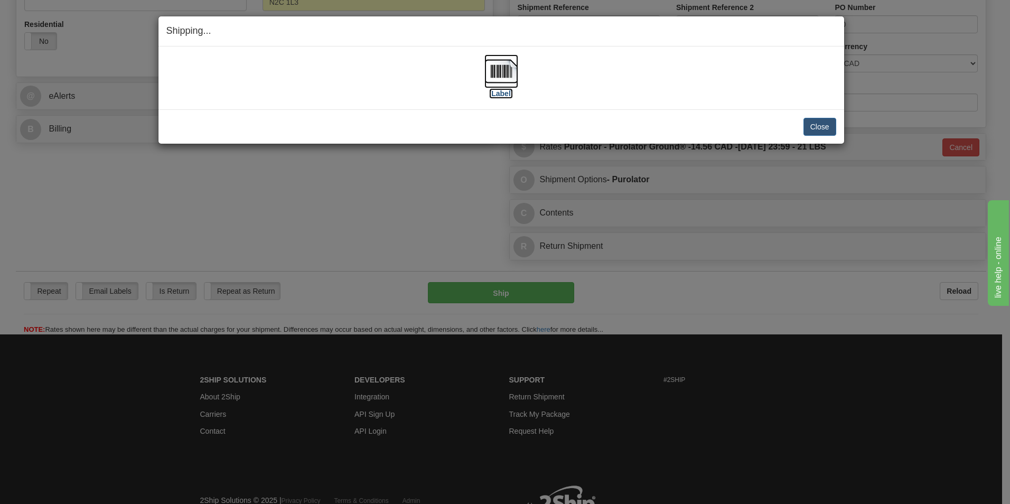
click at [488, 66] on img at bounding box center [502, 71] width 34 height 34
